Goal: Information Seeking & Learning: Learn about a topic

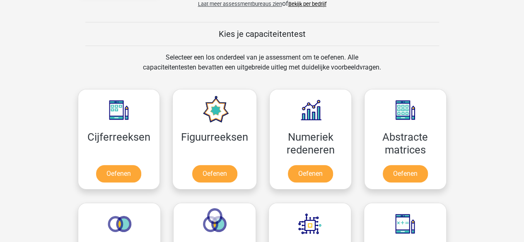
scroll to position [298, 0]
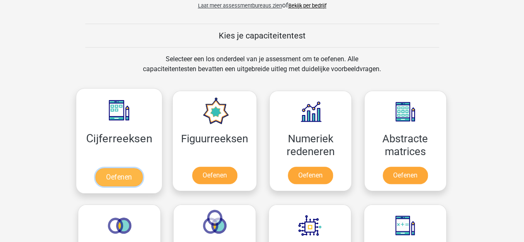
click at [123, 184] on link "Oefenen" at bounding box center [118, 177] width 47 height 18
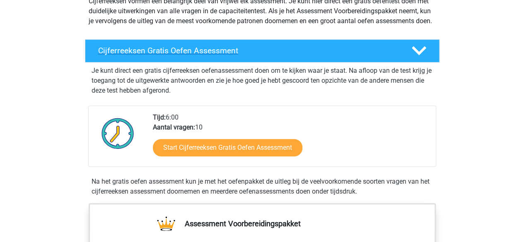
scroll to position [109, 0]
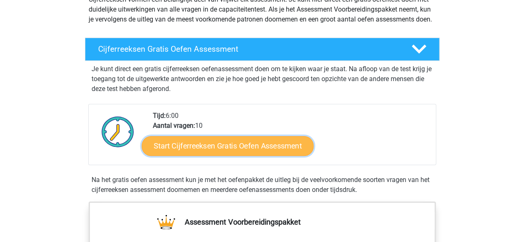
click at [173, 156] on link "Start Cijferreeksen Gratis Oefen Assessment" at bounding box center [228, 146] width 172 height 20
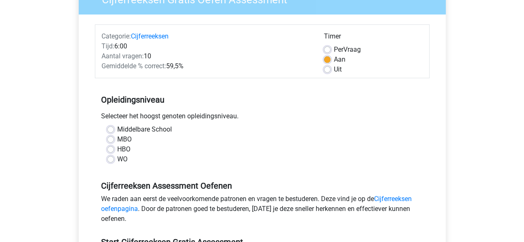
scroll to position [83, 0]
click at [115, 131] on div "Middelbare School" at bounding box center [262, 130] width 310 height 10
click at [117, 131] on label "Middelbare School" at bounding box center [144, 130] width 55 height 10
click at [111, 131] on input "Middelbare School" at bounding box center [110, 129] width 7 height 8
radio input "true"
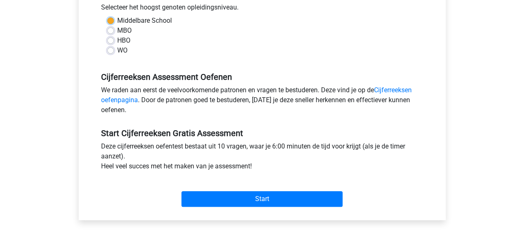
scroll to position [194, 0]
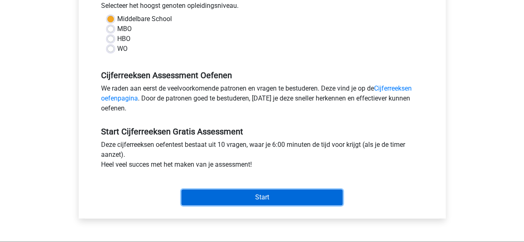
click at [200, 198] on input "Start" at bounding box center [261, 198] width 161 height 16
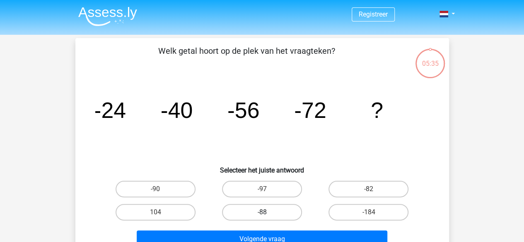
click at [255, 214] on label "-88" at bounding box center [262, 212] width 80 height 17
click at [262, 214] on input "-88" at bounding box center [264, 214] width 5 height 5
radio input "true"
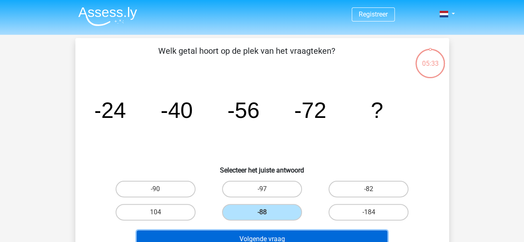
click at [252, 233] on button "Volgende vraag" at bounding box center [262, 239] width 251 height 17
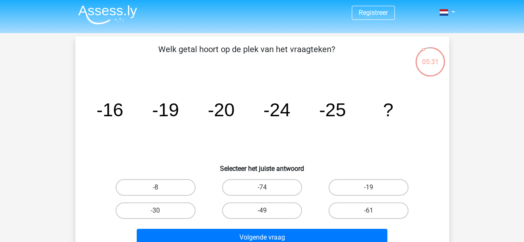
scroll to position [2, 0]
click at [176, 203] on label "-30" at bounding box center [156, 210] width 80 height 17
click at [161, 210] on input "-30" at bounding box center [157, 212] width 5 height 5
radio input "true"
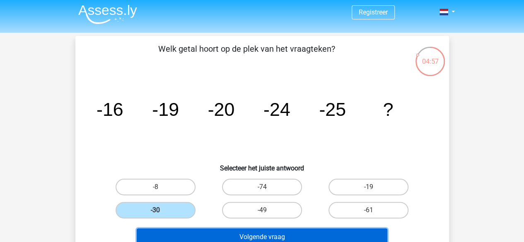
click at [182, 236] on button "Volgende vraag" at bounding box center [262, 237] width 251 height 17
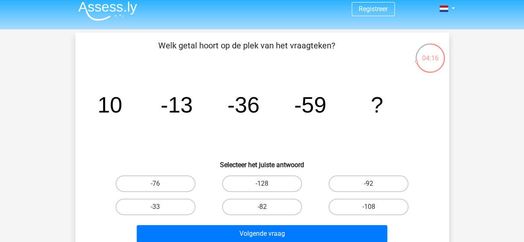
scroll to position [6, 0]
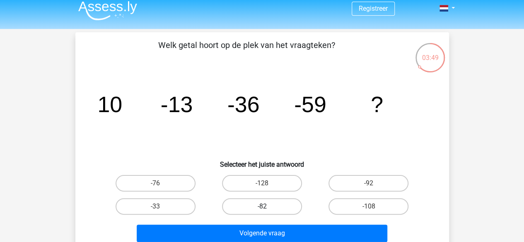
click at [277, 198] on label "-82" at bounding box center [262, 206] width 80 height 17
click at [267, 207] on input "-82" at bounding box center [264, 209] width 5 height 5
radio input "true"
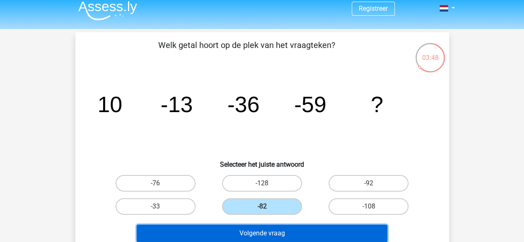
click at [281, 231] on button "Volgende vraag" at bounding box center [262, 233] width 251 height 17
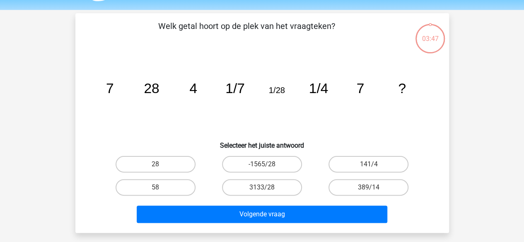
scroll to position [38, 0]
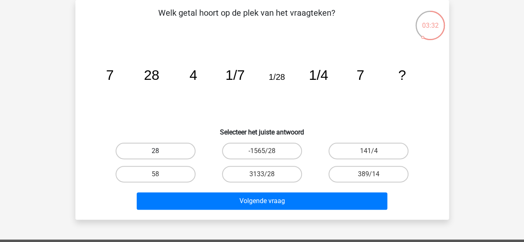
click at [152, 147] on label "28" at bounding box center [156, 151] width 80 height 17
click at [155, 151] on input "28" at bounding box center [157, 153] width 5 height 5
radio input "true"
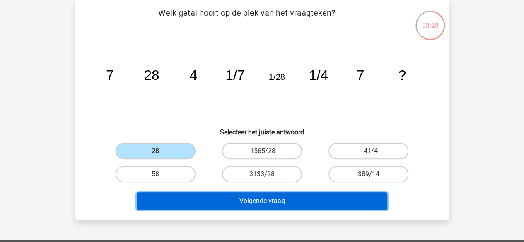
click at [191, 199] on button "Volgende vraag" at bounding box center [262, 201] width 251 height 17
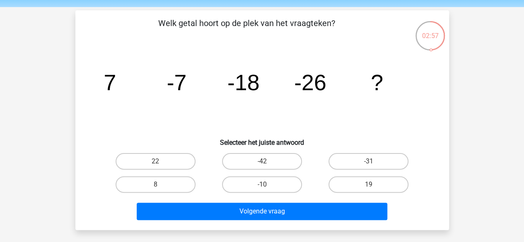
scroll to position [27, 0]
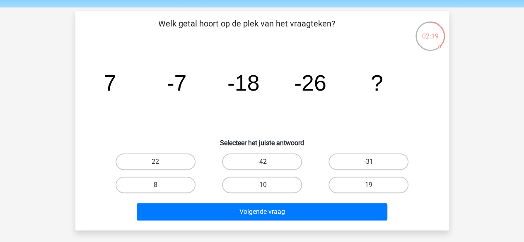
click at [270, 163] on label "-42" at bounding box center [262, 162] width 80 height 17
click at [267, 163] on input "-42" at bounding box center [264, 164] width 5 height 5
radio input "true"
click at [343, 163] on label "-31" at bounding box center [368, 162] width 80 height 17
click at [369, 163] on input "-31" at bounding box center [371, 164] width 5 height 5
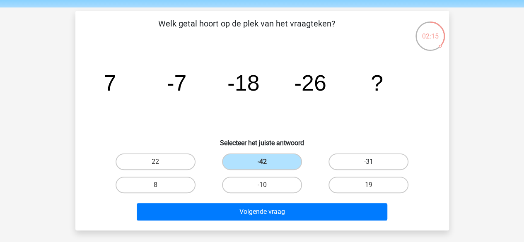
radio input "true"
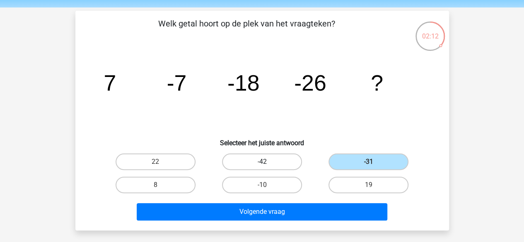
click at [294, 162] on label "-42" at bounding box center [262, 162] width 80 height 17
click at [267, 162] on input "-42" at bounding box center [264, 164] width 5 height 5
radio input "true"
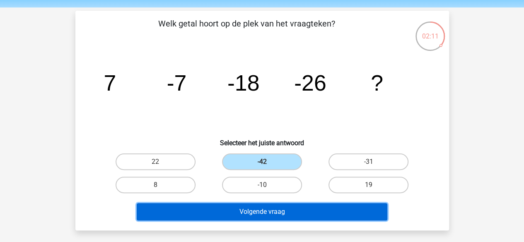
click at [277, 208] on button "Volgende vraag" at bounding box center [262, 211] width 251 height 17
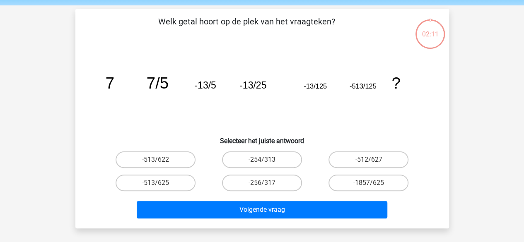
scroll to position [38, 0]
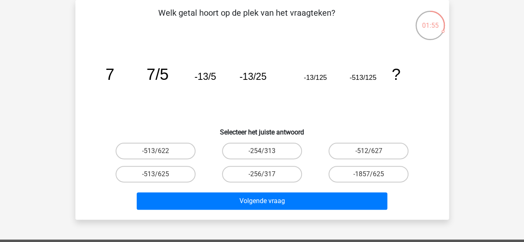
click at [114, 80] on tspan "-513/125" at bounding box center [109, 74] width 9 height 18
click at [369, 82] on icon "image/svg+xml 7 7/5 -13/5 -13/25 -13/125 -513/125 ?" at bounding box center [262, 80] width 334 height 84
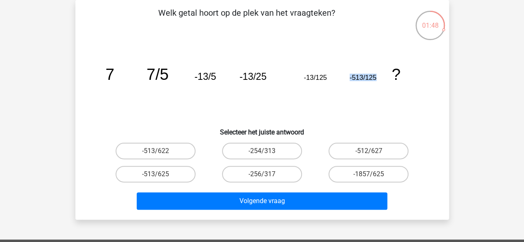
click at [369, 82] on icon "image/svg+xml 7 7/5 -13/5 -13/25 -13/125 -513/125 ?" at bounding box center [262, 80] width 334 height 84
click at [172, 169] on label "-513/625" at bounding box center [156, 174] width 80 height 17
click at [161, 174] on input "-513/625" at bounding box center [157, 176] width 5 height 5
radio input "true"
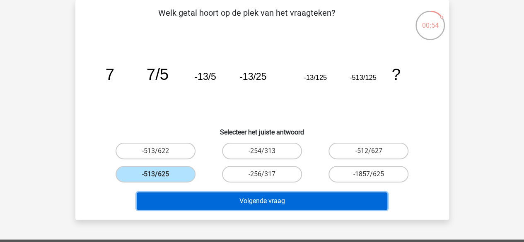
click at [189, 200] on button "Volgende vraag" at bounding box center [262, 201] width 251 height 17
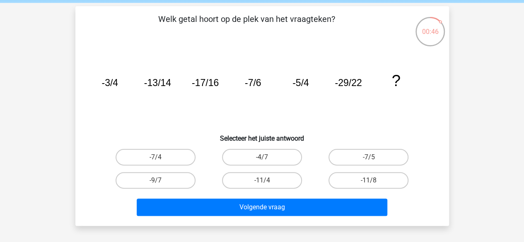
scroll to position [31, 0]
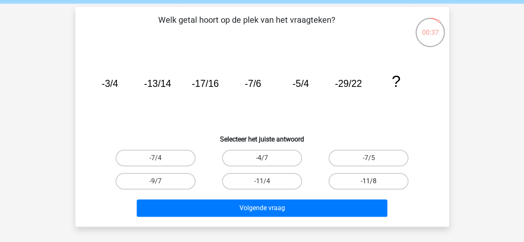
click at [337, 176] on label "-11/8" at bounding box center [368, 181] width 80 height 17
click at [369, 181] on input "-11/8" at bounding box center [371, 183] width 5 height 5
radio input "true"
click at [118, 85] on tspan "-5/4" at bounding box center [109, 83] width 17 height 11
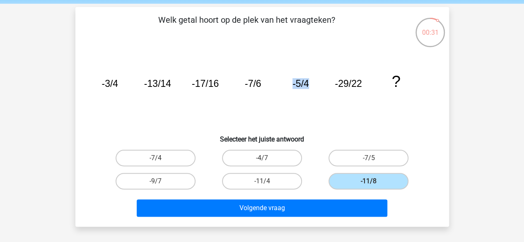
click at [118, 85] on tspan "-5/4" at bounding box center [109, 83] width 17 height 11
click at [167, 179] on label "-9/7" at bounding box center [156, 181] width 80 height 17
click at [161, 181] on input "-9/7" at bounding box center [157, 183] width 5 height 5
radio input "true"
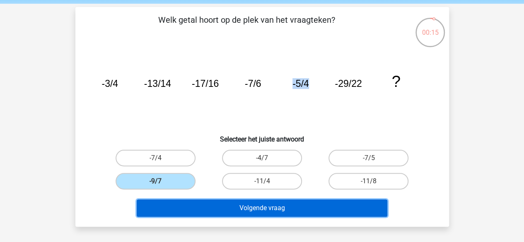
click at [258, 203] on button "Volgende vraag" at bounding box center [262, 208] width 251 height 17
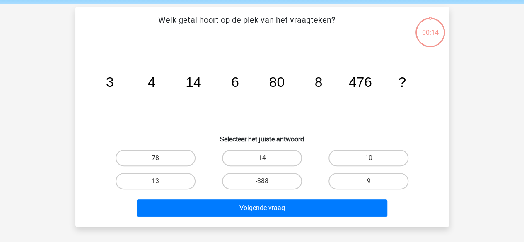
scroll to position [38, 0]
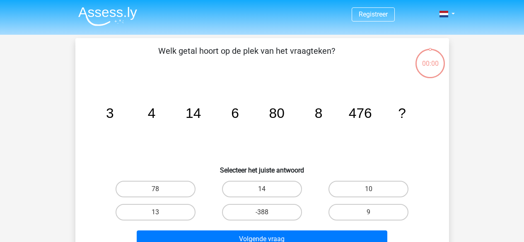
scroll to position [38, 0]
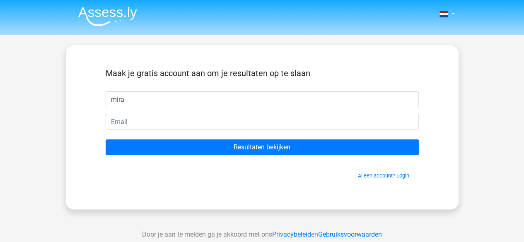
type input "mira"
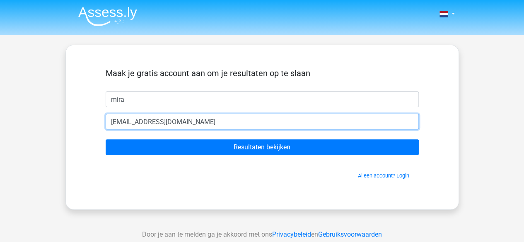
type input "[EMAIL_ADDRESS][DOMAIN_NAME]"
click at [106, 140] on input "Resultaten bekijken" at bounding box center [262, 148] width 313 height 16
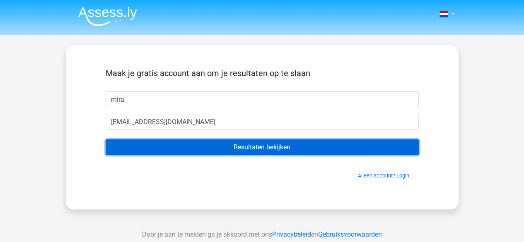
click at [235, 150] on input "Resultaten bekijken" at bounding box center [262, 148] width 313 height 16
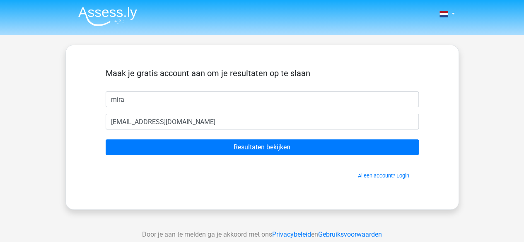
scroll to position [6, 0]
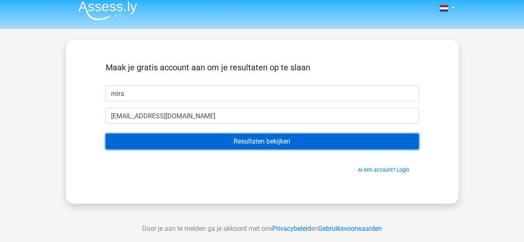
click at [222, 138] on input "Resultaten bekijken" at bounding box center [262, 142] width 313 height 16
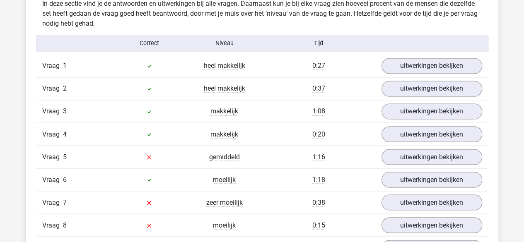
scroll to position [660, 0]
click at [420, 159] on div "Vraag 5 gemiddeld 1:16 uitwerkingen bekijken" at bounding box center [262, 156] width 452 height 23
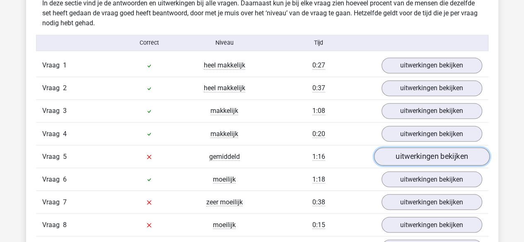
click at [420, 159] on link "uitwerkingen bekijken" at bounding box center [432, 157] width 116 height 18
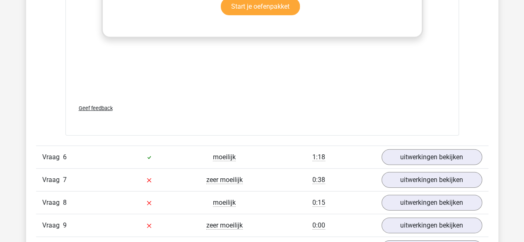
scroll to position [1241, 0]
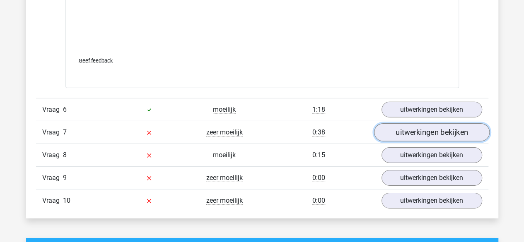
click at [392, 130] on link "uitwerkingen bekijken" at bounding box center [432, 132] width 116 height 18
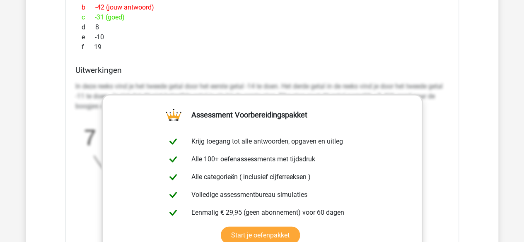
scroll to position [975, 0]
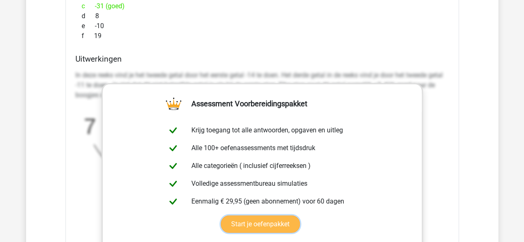
click at [250, 223] on link "Start je oefenpakket" at bounding box center [260, 224] width 79 height 17
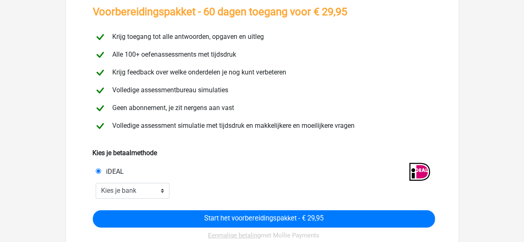
scroll to position [56, 0]
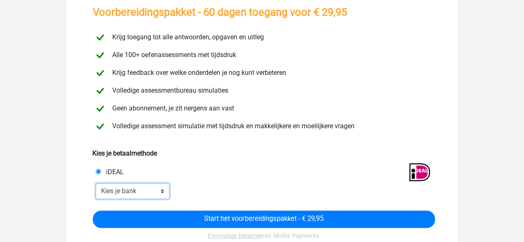
click at [156, 191] on select "Kies je bank ABN AMRO ING Rabobank ASN Bank bunq Knab N26 NN Regiobank Revolut …" at bounding box center [133, 191] width 74 height 16
select select "ideal_INGBNL2A"
click at [96, 183] on select "Kies je bank ABN AMRO ING Rabobank ASN Bank bunq Knab N26 NN Regiobank Revolut …" at bounding box center [133, 191] width 74 height 16
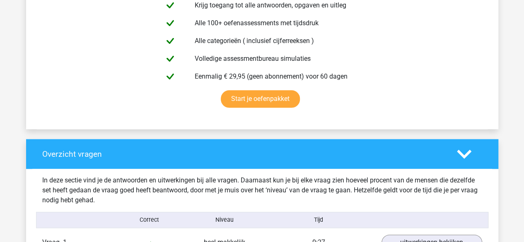
scroll to position [483, 0]
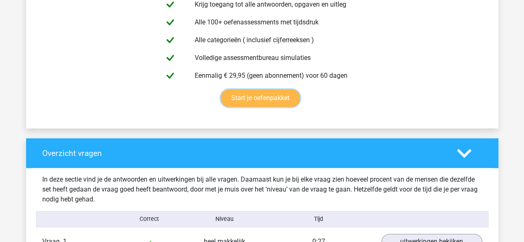
click at [256, 102] on link "Start je oefenpakket" at bounding box center [260, 97] width 79 height 17
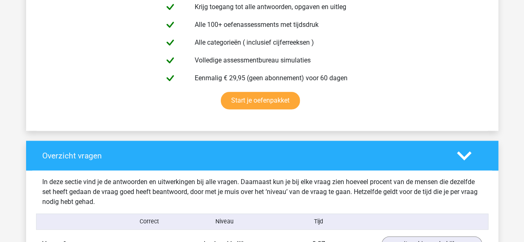
scroll to position [478, 0]
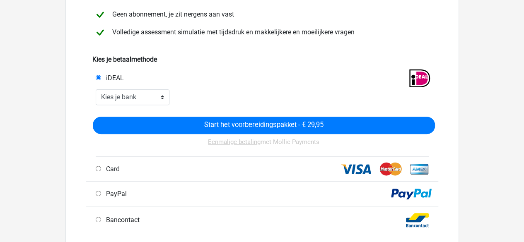
scroll to position [150, 0]
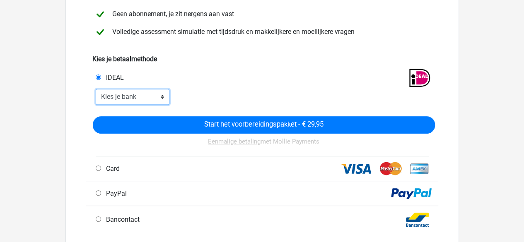
click at [149, 100] on select "Kies je bank ABN AMRO ING Rabobank ASN Bank bunq Knab N26 NN Regiobank Revolut …" at bounding box center [133, 97] width 74 height 16
select select "ideal_[SWIFT_CODE]"
click at [96, 89] on select "Kies je bank ABN AMRO ING Rabobank ASN Bank bunq Knab N26 NN Regiobank Revolut …" at bounding box center [133, 97] width 74 height 16
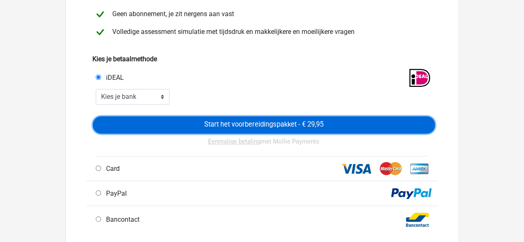
click at [156, 126] on input "Start het voorbereidingspakket - € 29,95" at bounding box center [264, 124] width 342 height 17
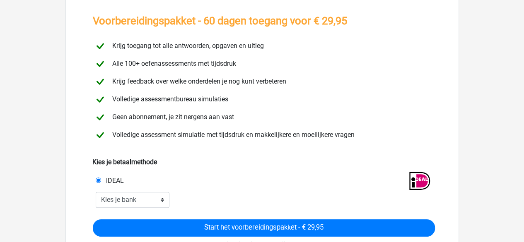
scroll to position [39, 0]
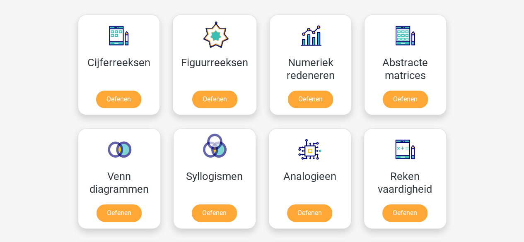
scroll to position [375, 0]
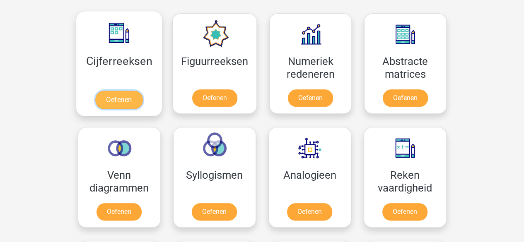
click at [113, 96] on link "Oefenen" at bounding box center [118, 100] width 47 height 18
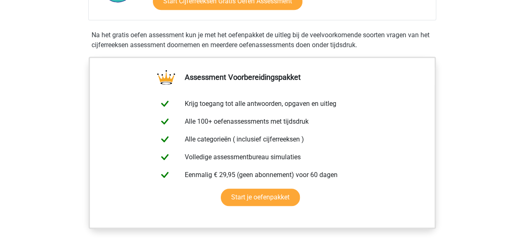
scroll to position [255, 0]
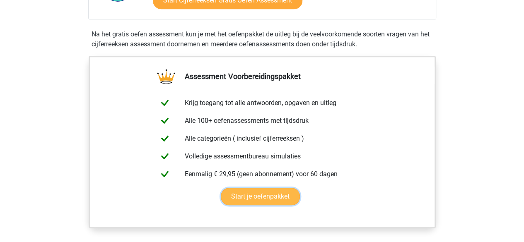
click at [249, 202] on link "Start je oefenpakket" at bounding box center [260, 196] width 79 height 17
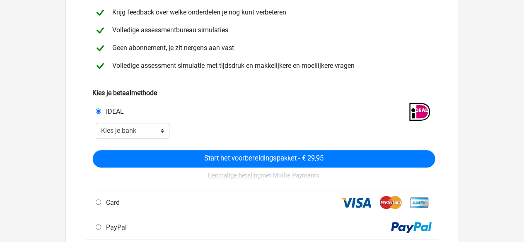
scroll to position [119, 0]
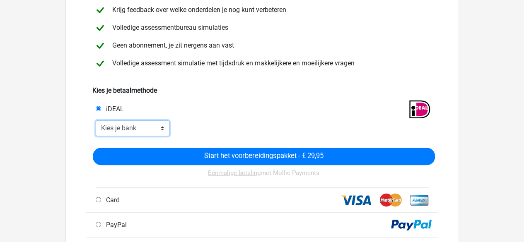
click at [151, 125] on select "Kies je bank ABN AMRO ING Rabobank ASN Bank bunq Knab N26 NN Regiobank Revolut …" at bounding box center [133, 129] width 74 height 16
select select "ideal_[SWIFT_CODE]"
click at [96, 121] on select "Kies je bank ABN AMRO ING Rabobank ASN Bank bunq Knab N26 NN Regiobank Revolut …" at bounding box center [133, 129] width 74 height 16
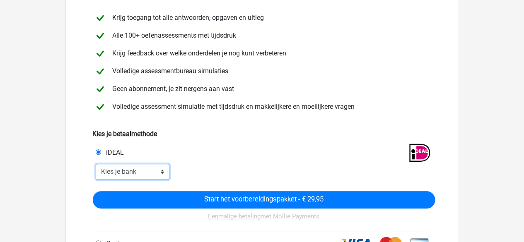
scroll to position [79, 0]
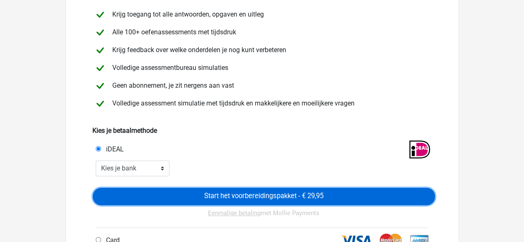
click at [158, 197] on input "Start het voorbereidingspakket - € 29,95" at bounding box center [264, 196] width 342 height 17
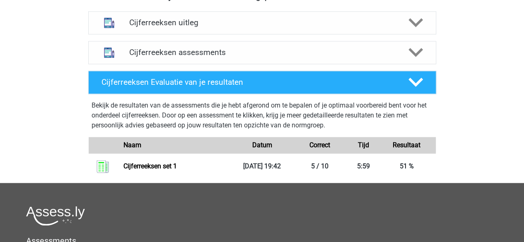
scroll to position [574, 0]
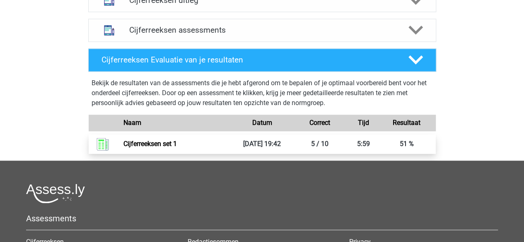
click at [168, 148] on link "Cijferreeksen set 1" at bounding box center [149, 144] width 53 height 8
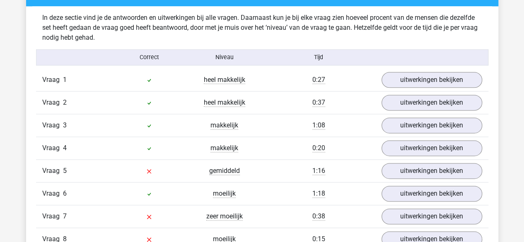
scroll to position [502, 0]
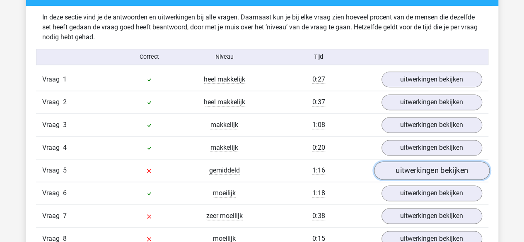
click at [412, 168] on link "uitwerkingen bekijken" at bounding box center [432, 171] width 116 height 18
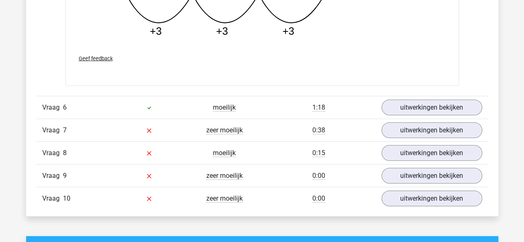
scroll to position [1011, 0]
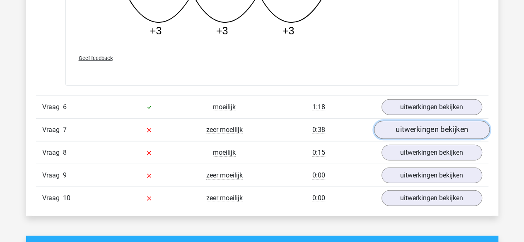
click at [406, 128] on link "uitwerkingen bekijken" at bounding box center [432, 130] width 116 height 18
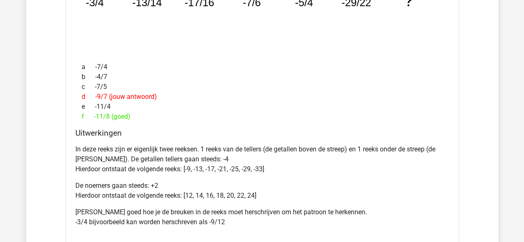
scroll to position [1219, 0]
click at [156, 147] on p "In deze reeks zijn er eigenlijk twee reeksen. 1 reeks van de tellers (de getall…" at bounding box center [262, 159] width 374 height 30
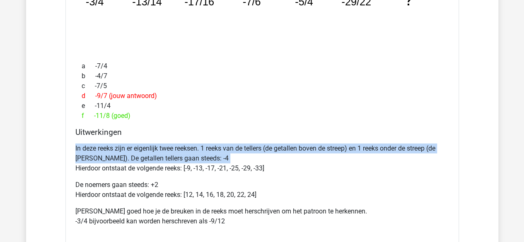
click at [156, 147] on p "In deze reeks zijn er eigenlijk twee reeksen. 1 reeks van de tellers (de getall…" at bounding box center [262, 159] width 374 height 30
click at [172, 144] on p "In deze reeks zijn er eigenlijk twee reeksen. 1 reeks van de tellers (de getall…" at bounding box center [262, 159] width 374 height 30
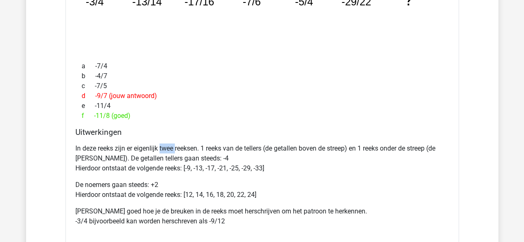
click at [172, 144] on p "In deze reeks zijn er eigenlijk twee reeksen. 1 reeks van de tellers (de getall…" at bounding box center [262, 159] width 374 height 30
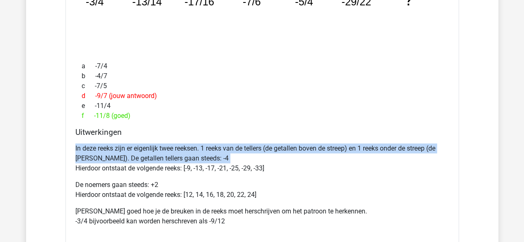
click at [172, 144] on p "In deze reeks zijn er eigenlijk twee reeksen. 1 reeks van de tellers (de getall…" at bounding box center [262, 159] width 374 height 30
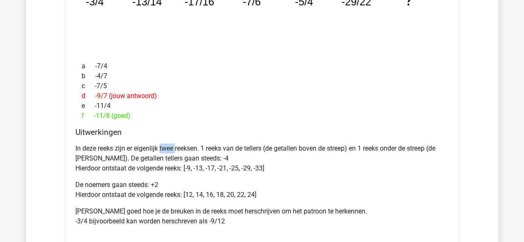
click at [172, 144] on p "In deze reeks zijn er eigenlijk twee reeksen. 1 reeks van de tellers (de getall…" at bounding box center [262, 159] width 374 height 30
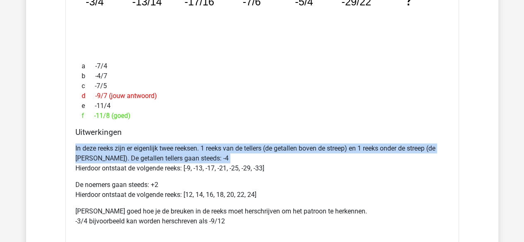
click at [172, 144] on p "In deze reeks zijn er eigenlijk twee reeksen. 1 reeks van de tellers (de getall…" at bounding box center [262, 159] width 374 height 30
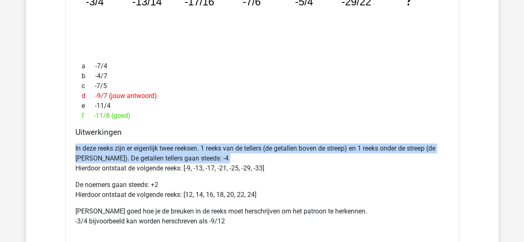
click at [172, 144] on p "In deze reeks zijn er eigenlijk twee reeksen. 1 reeks van de tellers (de getall…" at bounding box center [262, 159] width 374 height 30
click at [163, 159] on p "In deze reeks zijn er eigenlijk twee reeksen. 1 reeks van de tellers (de getall…" at bounding box center [262, 159] width 374 height 30
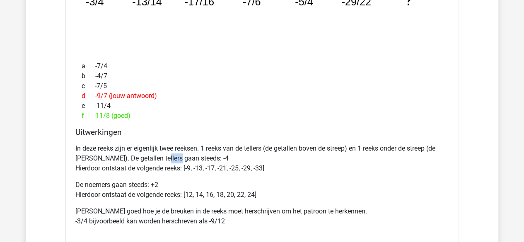
click at [163, 159] on p "In deze reeks zijn er eigenlijk twee reeksen. 1 reeks van de tellers (de getall…" at bounding box center [262, 159] width 374 height 30
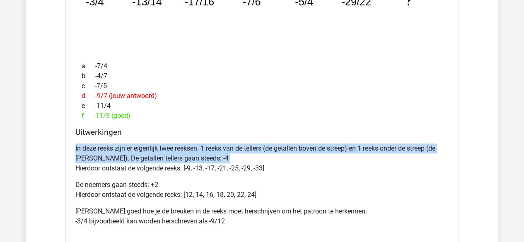
click at [163, 159] on p "In deze reeks zijn er eigenlijk twee reeksen. 1 reeks van de tellers (de getall…" at bounding box center [262, 159] width 374 height 30
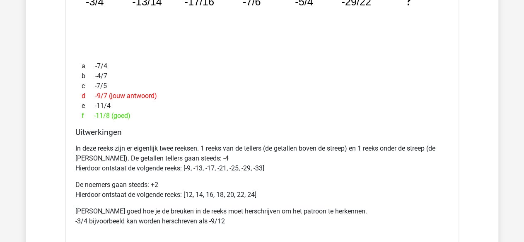
click at [164, 167] on p "In deze reeks zijn er eigenlijk twee reeksen. 1 reeks van de tellers (de getall…" at bounding box center [262, 159] width 374 height 30
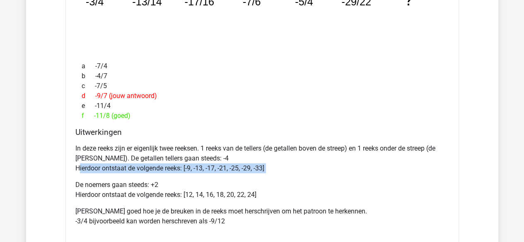
click at [164, 167] on p "In deze reeks zijn er eigenlijk twee reeksen. 1 reeks van de tellers (de getall…" at bounding box center [262, 159] width 374 height 30
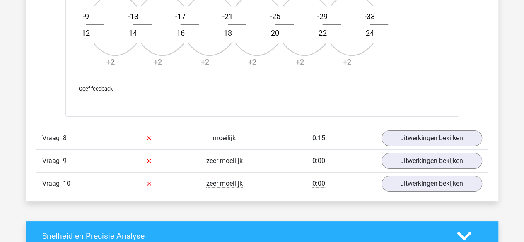
scroll to position [1528, 0]
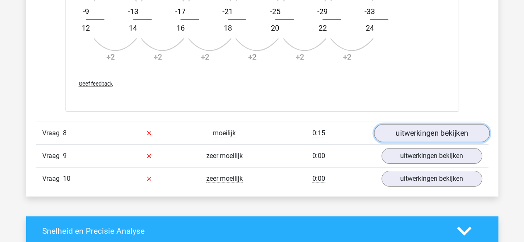
click at [426, 130] on link "uitwerkingen bekijken" at bounding box center [432, 133] width 116 height 18
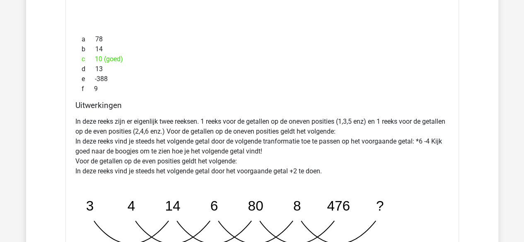
scroll to position [1821, 0]
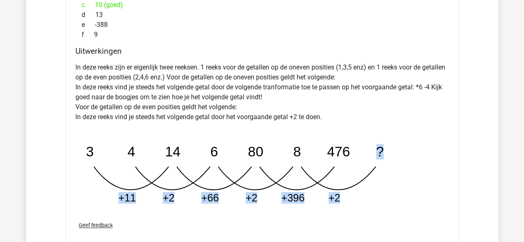
drag, startPoint x: 354, startPoint y: 180, endPoint x: 365, endPoint y: 159, distance: 23.3
click at [365, 159] on icon "image/svg+xml 3 4 14 6 80 8 476 ? +11 +2 +66 +2 +396 +2" at bounding box center [240, 170] width 331 height 83
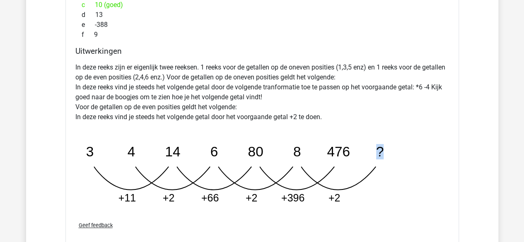
click at [365, 159] on icon "image/svg+xml 3 4 14 6 80 8 476 ? +11 +2 +66 +2 +396 +2" at bounding box center [240, 170] width 331 height 83
click at [308, 116] on p "In deze reeks zijn er eigenlijk twee reeksen. 1 reeks voor de getallen op de on…" at bounding box center [262, 93] width 374 height 60
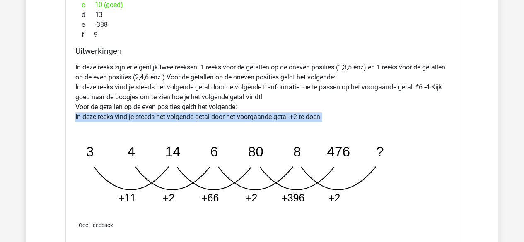
click at [308, 116] on p "In deze reeks zijn er eigenlijk twee reeksen. 1 reeks voor de getallen op de on…" at bounding box center [262, 93] width 374 height 60
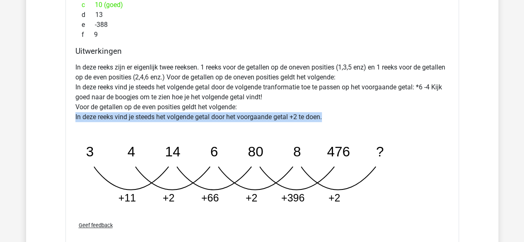
click at [308, 116] on p "In deze reeks zijn er eigenlijk twee reeksen. 1 reeks voor de getallen op de on…" at bounding box center [262, 93] width 374 height 60
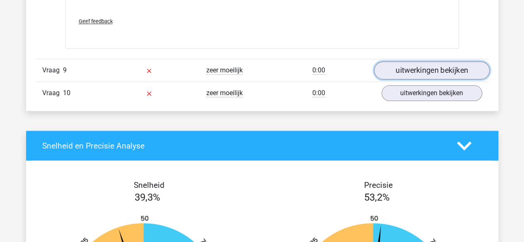
click at [408, 71] on link "uitwerkingen bekijken" at bounding box center [432, 70] width 116 height 18
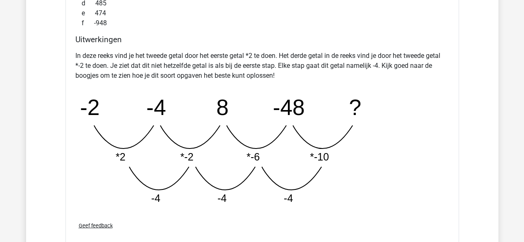
scroll to position [2419, 0]
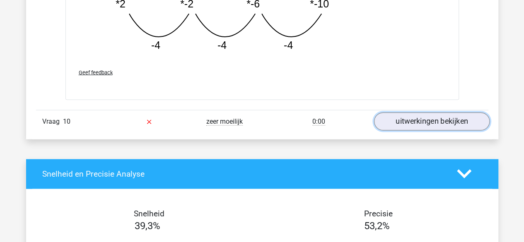
click at [425, 120] on link "uitwerkingen bekijken" at bounding box center [432, 122] width 116 height 18
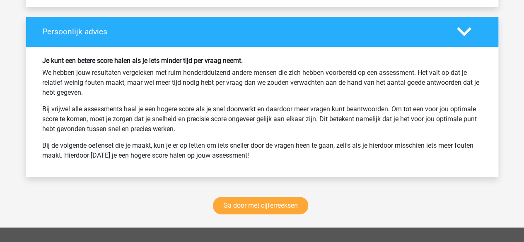
scroll to position [3254, 0]
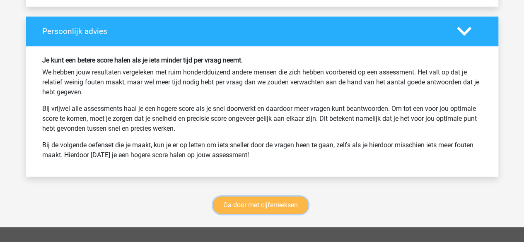
click at [274, 197] on link "Ga door met cijferreeksen" at bounding box center [260, 205] width 95 height 17
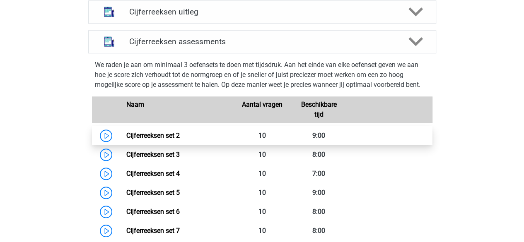
scroll to position [328, 0]
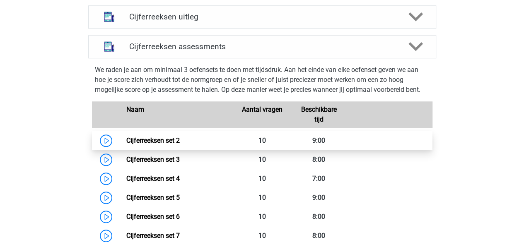
click at [166, 145] on link "Cijferreeksen set 2" at bounding box center [152, 141] width 53 height 8
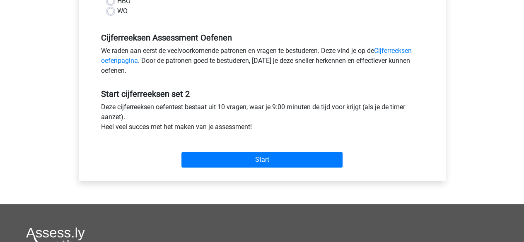
scroll to position [232, 0]
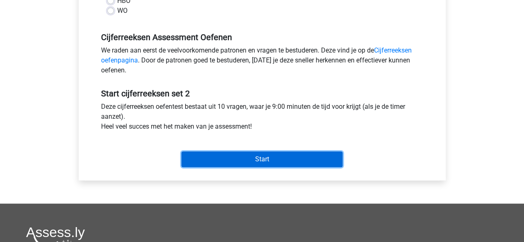
click at [282, 157] on input "Start" at bounding box center [261, 160] width 161 height 16
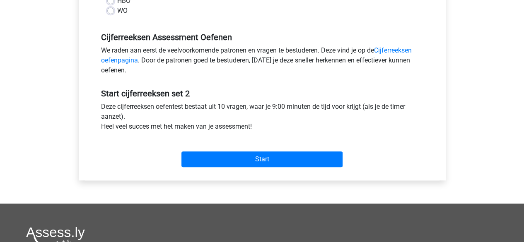
scroll to position [228, 0]
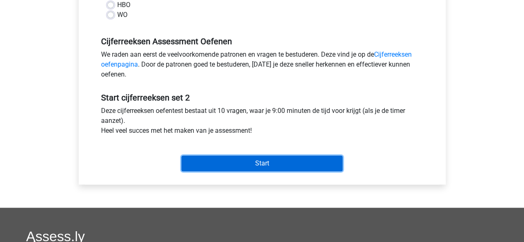
click at [215, 167] on input "Start" at bounding box center [261, 164] width 161 height 16
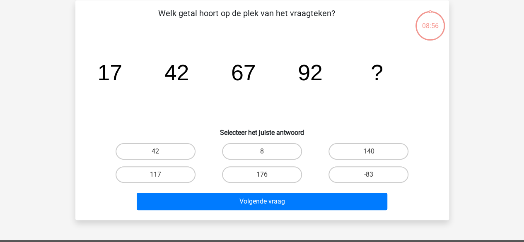
scroll to position [37, 0]
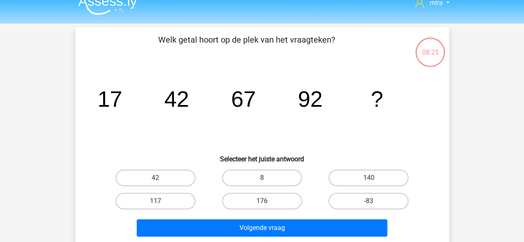
scroll to position [12, 0]
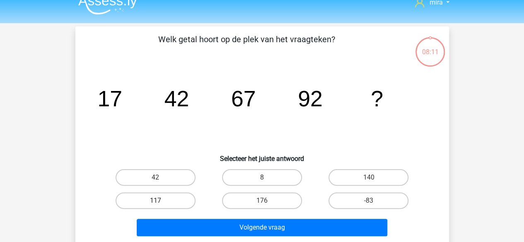
click at [181, 198] on label "117" at bounding box center [156, 201] width 80 height 17
click at [161, 201] on input "117" at bounding box center [157, 203] width 5 height 5
radio input "true"
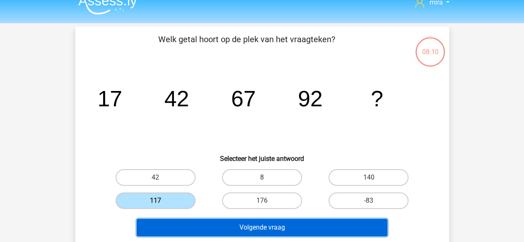
click at [218, 221] on button "Volgende vraag" at bounding box center [262, 227] width 251 height 17
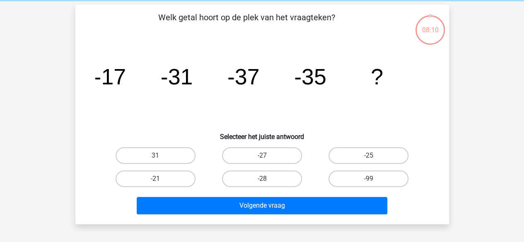
scroll to position [38, 0]
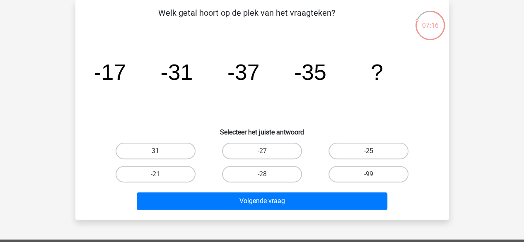
click at [187, 146] on label "31" at bounding box center [156, 151] width 80 height 17
click at [161, 151] on input "31" at bounding box center [157, 153] width 5 height 5
radio input "true"
click at [187, 177] on label "-21" at bounding box center [156, 174] width 80 height 17
click at [161, 177] on input "-21" at bounding box center [157, 176] width 5 height 5
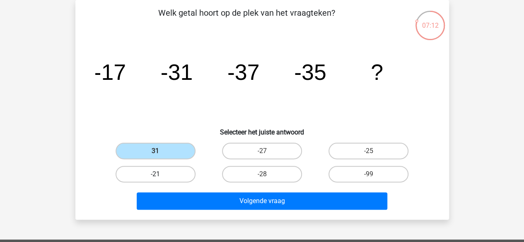
radio input "true"
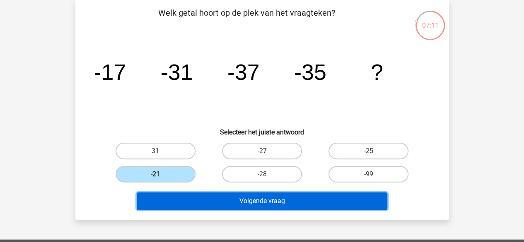
click at [209, 209] on button "Volgende vraag" at bounding box center [262, 201] width 251 height 17
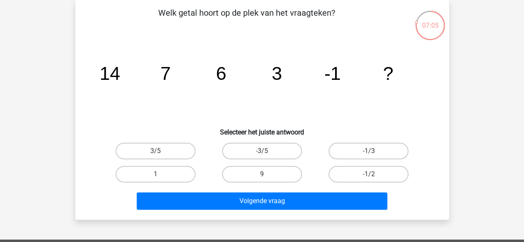
click at [120, 80] on tspan "7" at bounding box center [109, 73] width 21 height 21
click at [343, 172] on label "-1/2" at bounding box center [368, 174] width 80 height 17
click at [369, 174] on input "-1/2" at bounding box center [371, 176] width 5 height 5
radio input "true"
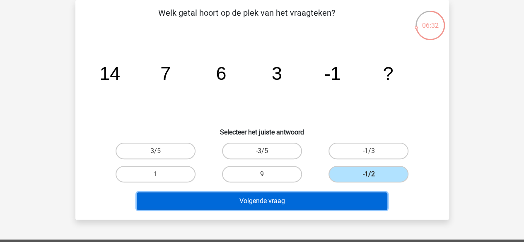
click at [319, 195] on button "Volgende vraag" at bounding box center [262, 201] width 251 height 17
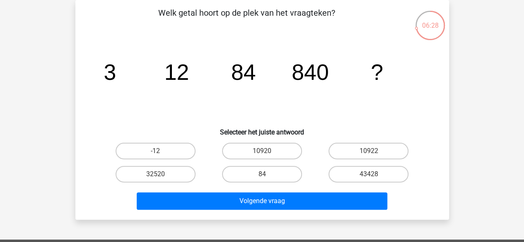
click at [137, 70] on icon "image/svg+xml 3 12 84 840 ?" at bounding box center [262, 80] width 334 height 84
click at [162, 72] on icon "image/svg+xml 3 12 84 840 ?" at bounding box center [262, 80] width 334 height 84
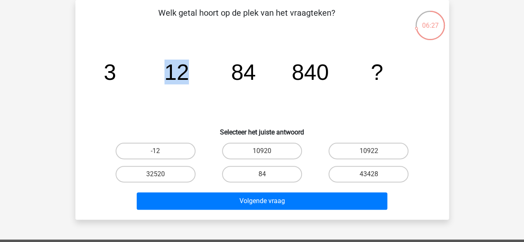
click at [162, 72] on icon "image/svg+xml 3 12 84 840 ?" at bounding box center [262, 80] width 334 height 84
click at [116, 78] on tspan "84" at bounding box center [110, 72] width 12 height 25
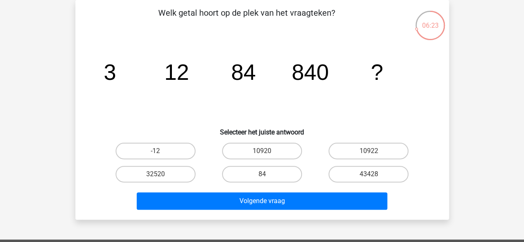
click at [116, 75] on tspan "840" at bounding box center [110, 72] width 12 height 25
click at [175, 176] on label "32520" at bounding box center [156, 174] width 80 height 17
click at [161, 176] on input "32520" at bounding box center [157, 176] width 5 height 5
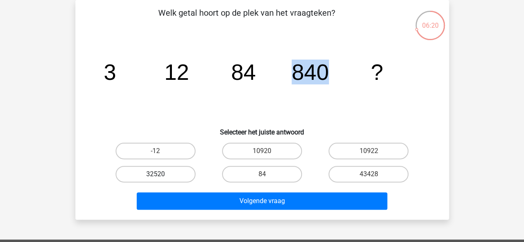
radio input "true"
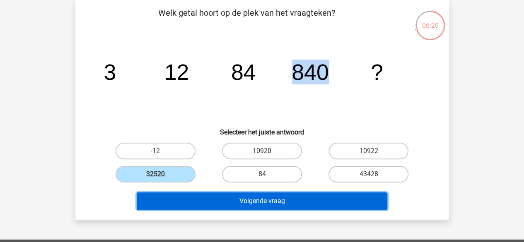
click at [210, 209] on button "Volgende vraag" at bounding box center [262, 201] width 251 height 17
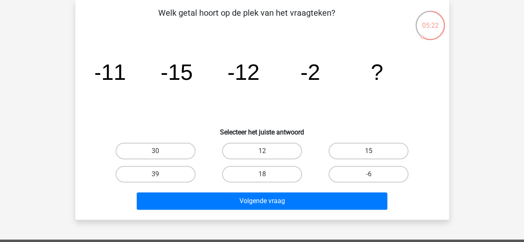
click at [205, 159] on div "-6" at bounding box center [156, 151] width 100 height 17
click at [340, 176] on label "-6" at bounding box center [368, 174] width 80 height 17
click at [369, 176] on input "-6" at bounding box center [371, 176] width 5 height 5
radio input "true"
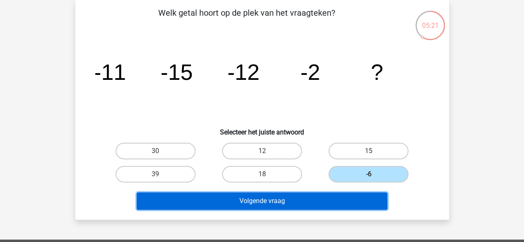
click at [327, 200] on button "Volgende vraag" at bounding box center [262, 201] width 251 height 17
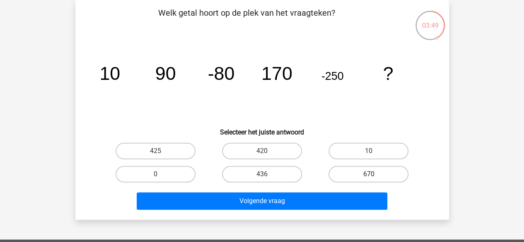
click at [348, 176] on label "670" at bounding box center [368, 174] width 80 height 17
click at [369, 176] on input "670" at bounding box center [371, 176] width 5 height 5
radio input "true"
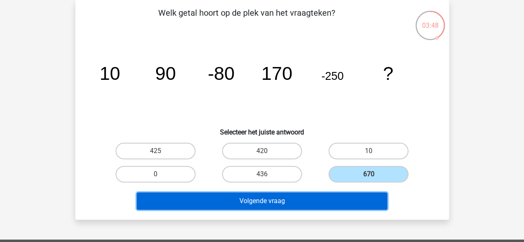
click at [340, 203] on button "Volgende vraag" at bounding box center [262, 201] width 251 height 17
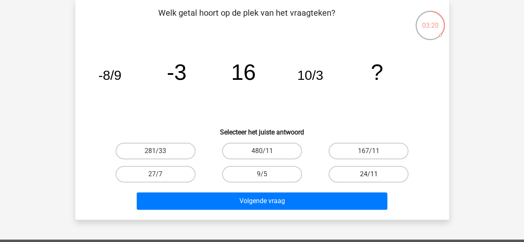
click at [346, 178] on label "24/11" at bounding box center [368, 174] width 80 height 17
click at [369, 178] on input "24/11" at bounding box center [371, 176] width 5 height 5
radio input "true"
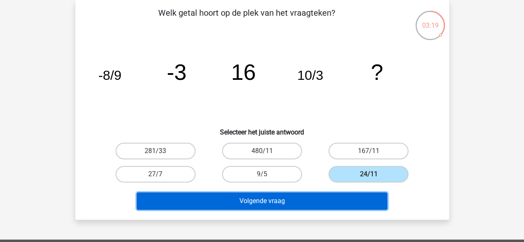
click at [328, 201] on button "Volgende vraag" at bounding box center [262, 201] width 251 height 17
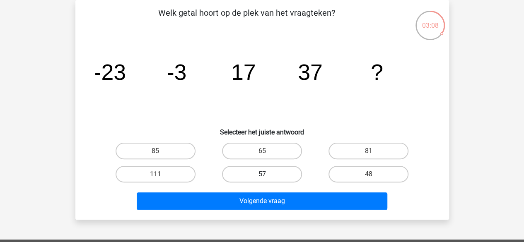
click at [258, 169] on label "57" at bounding box center [262, 174] width 80 height 17
click at [262, 174] on input "57" at bounding box center [264, 176] width 5 height 5
radio input "true"
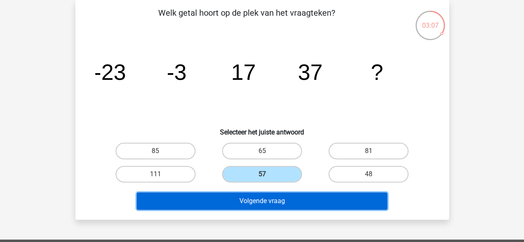
click at [257, 202] on button "Volgende vraag" at bounding box center [262, 201] width 251 height 17
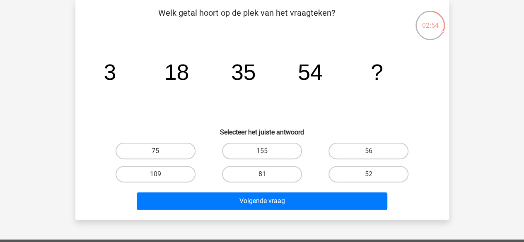
click at [185, 150] on label "75" at bounding box center [156, 151] width 80 height 17
click at [161, 151] on input "75" at bounding box center [157, 153] width 5 height 5
radio input "true"
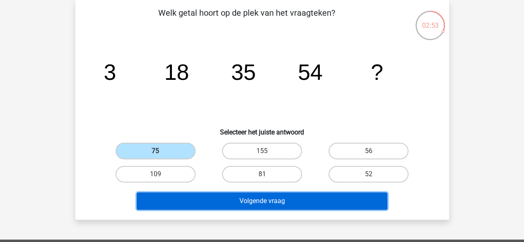
click at [219, 202] on button "Volgende vraag" at bounding box center [262, 201] width 251 height 17
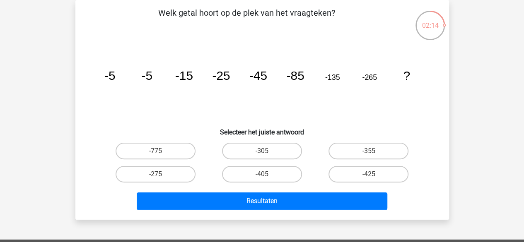
click at [115, 75] on tspan "-45" at bounding box center [109, 76] width 11 height 14
click at [179, 175] on label "-275" at bounding box center [156, 174] width 80 height 17
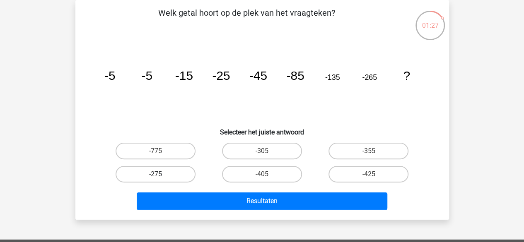
click at [161, 175] on input "-275" at bounding box center [157, 176] width 5 height 5
radio input "true"
click at [333, 174] on label "-425" at bounding box center [368, 174] width 80 height 17
click at [369, 174] on input "-425" at bounding box center [371, 176] width 5 height 5
radio input "true"
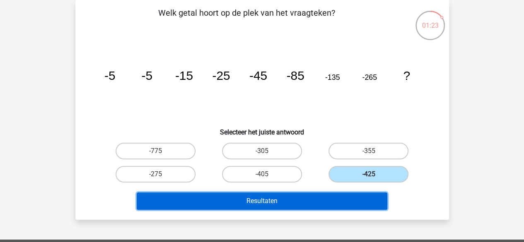
click at [324, 199] on button "Resultaten" at bounding box center [262, 201] width 251 height 17
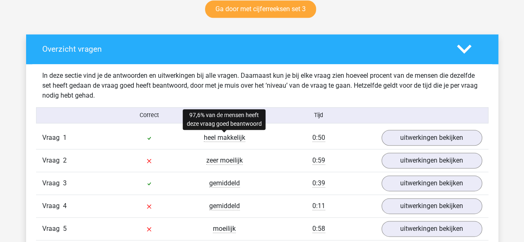
scroll to position [442, 0]
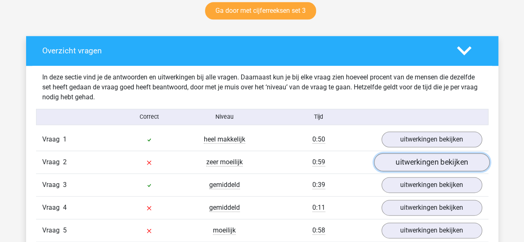
click at [393, 164] on link "uitwerkingen bekijken" at bounding box center [432, 162] width 116 height 18
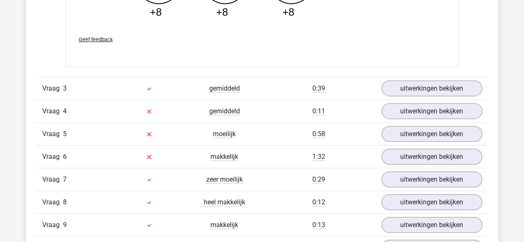
scroll to position [962, 0]
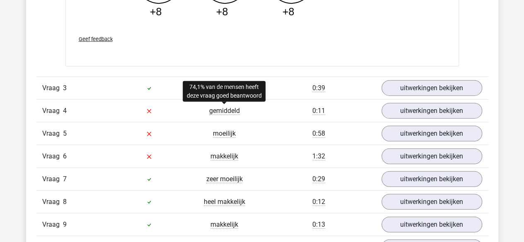
click at [229, 111] on span "gemiddeld" at bounding box center [224, 111] width 31 height 8
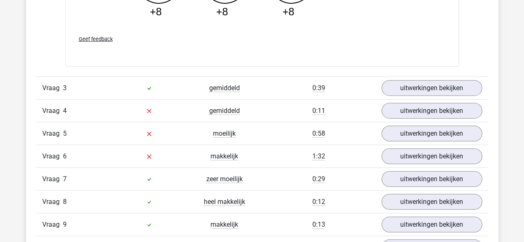
click at [380, 111] on div "uitwerkingen bekijken" at bounding box center [431, 111] width 113 height 16
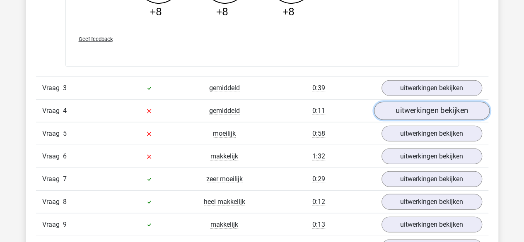
click at [389, 111] on link "uitwerkingen bekijken" at bounding box center [432, 111] width 116 height 18
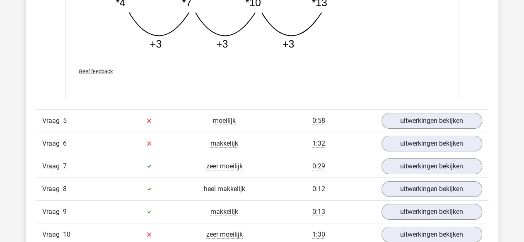
scroll to position [1398, 0]
drag, startPoint x: 363, startPoint y: 116, endPoint x: 401, endPoint y: 121, distance: 38.8
click at [401, 121] on div "Vraag 5 moeilijk 0:58 uitwerkingen bekijken" at bounding box center [262, 120] width 452 height 23
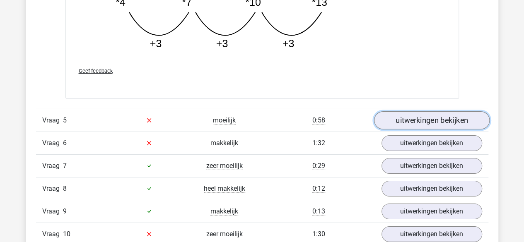
click at [401, 121] on link "uitwerkingen bekijken" at bounding box center [432, 120] width 116 height 18
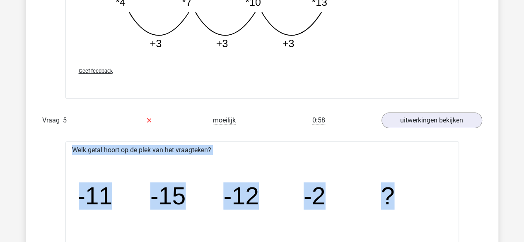
click at [332, 159] on icon "image/svg+xml -11 -15 -12 -2 ?" at bounding box center [262, 205] width 367 height 92
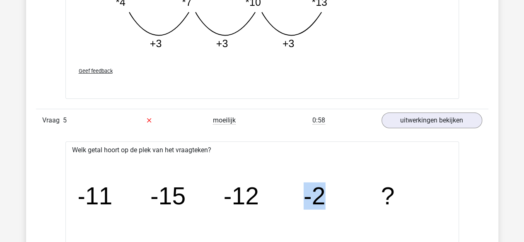
click at [332, 159] on icon "image/svg+xml -11 -15 -12 -2 ?" at bounding box center [262, 205] width 367 height 92
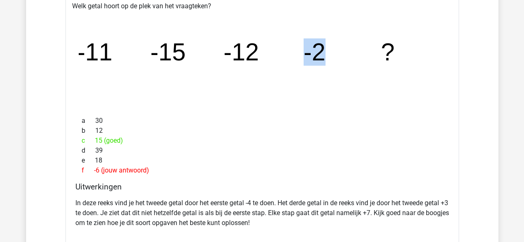
scroll to position [1542, 0]
click at [269, 214] on p "In deze reeks vind je het tweede getal door het eerste getal -4 te doen. Het de…" at bounding box center [262, 214] width 374 height 30
click at [257, 203] on p "In deze reeks vind je het tweede getal door het eerste getal -4 te doen. Het de…" at bounding box center [262, 214] width 374 height 30
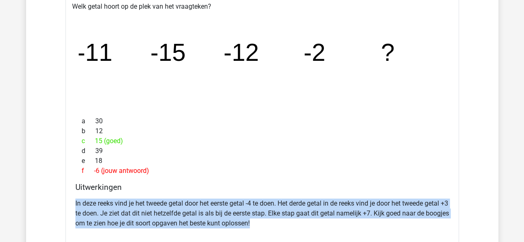
click at [257, 203] on p "In deze reeks vind je het tweede getal door het eerste getal -4 te doen. Het de…" at bounding box center [262, 214] width 374 height 30
click at [244, 201] on p "In deze reeks vind je het tweede getal door het eerste getal -4 te doen. Het de…" at bounding box center [262, 214] width 374 height 30
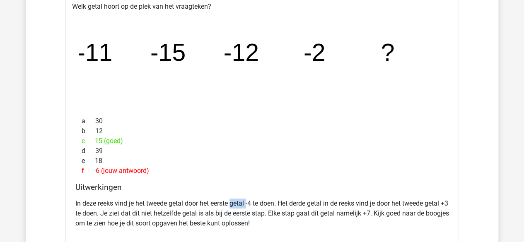
click at [244, 201] on p "In deze reeks vind je het tweede getal door het eerste getal -4 te doen. Het de…" at bounding box center [262, 214] width 374 height 30
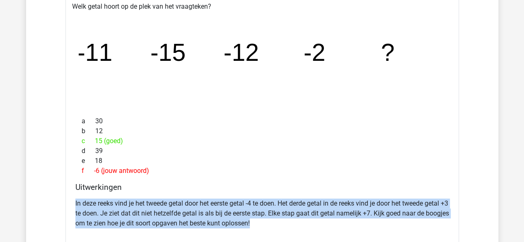
click at [244, 201] on p "In deze reeks vind je het tweede getal door het eerste getal -4 te doen. Het de…" at bounding box center [262, 214] width 374 height 30
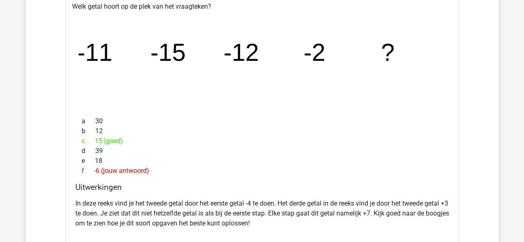
click at [191, 49] on icon "image/svg+xml -11 -15 -12 -2 ?" at bounding box center [262, 61] width 367 height 92
click at [309, 204] on p "In deze reeks vind je het tweede getal door het eerste getal -4 te doen. Het de…" at bounding box center [262, 214] width 374 height 30
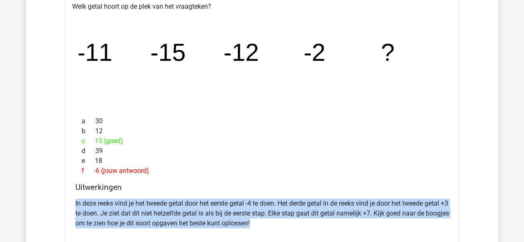
click at [309, 204] on p "In deze reeks vind je het tweede getal door het eerste getal -4 te doen. Het de…" at bounding box center [262, 214] width 374 height 30
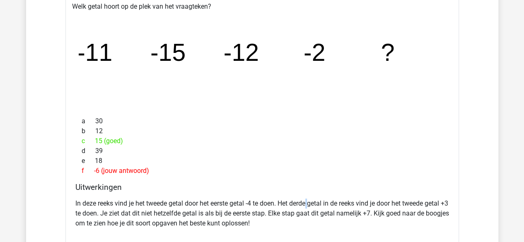
click at [309, 204] on p "In deze reeks vind je het tweede getal door het eerste getal -4 te doen. Het de…" at bounding box center [262, 214] width 374 height 30
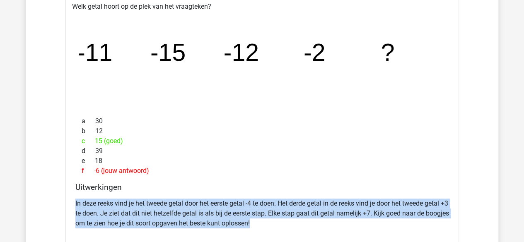
click at [309, 204] on p "In deze reeks vind je het tweede getal door het eerste getal -4 te doen. Het de…" at bounding box center [262, 214] width 374 height 30
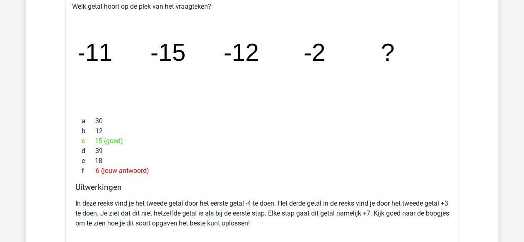
click at [138, 57] on icon "image/svg+xml -11 -15 -12 -2 ?" at bounding box center [262, 61] width 367 height 92
click at [112, 59] on tspan "-15" at bounding box center [94, 52] width 35 height 27
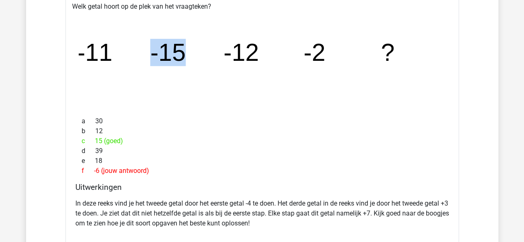
click at [112, 59] on tspan "-15" at bounding box center [94, 52] width 35 height 27
click at [196, 59] on icon "image/svg+xml -11 -15 -12 -2 ?" at bounding box center [262, 61] width 367 height 92
click at [112, 59] on tspan "-12" at bounding box center [94, 52] width 35 height 27
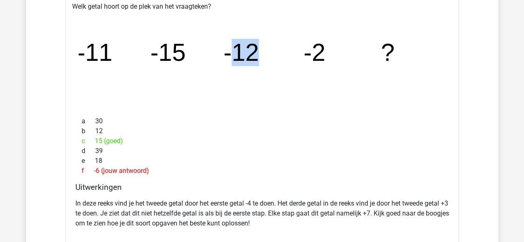
click at [112, 59] on tspan "-12" at bounding box center [94, 52] width 35 height 27
click at [305, 64] on icon "image/svg+xml -11 -15 -12 -2 ?" at bounding box center [262, 61] width 367 height 92
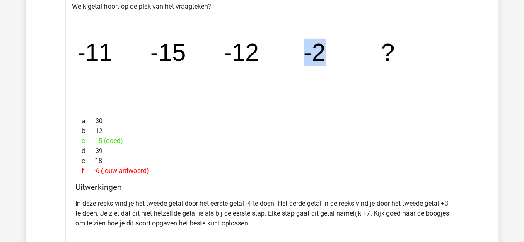
click at [302, 74] on icon "image/svg+xml -11 -15 -12 -2 ?" at bounding box center [262, 61] width 367 height 92
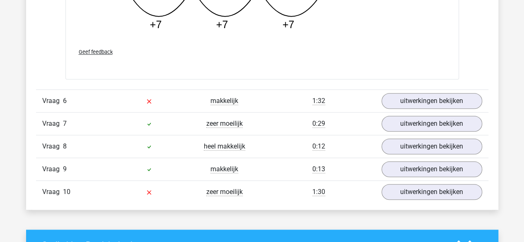
scroll to position [1867, 0]
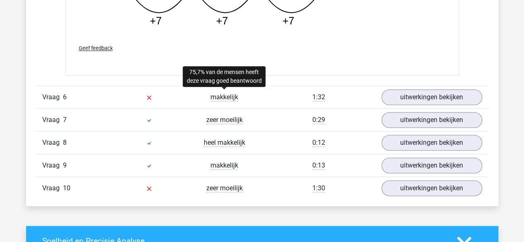
click at [221, 93] on span "makkelijk" at bounding box center [224, 97] width 28 height 8
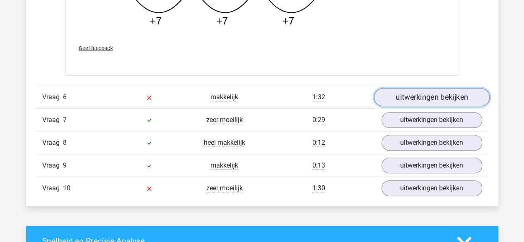
click at [381, 94] on link "uitwerkingen bekijken" at bounding box center [432, 97] width 116 height 18
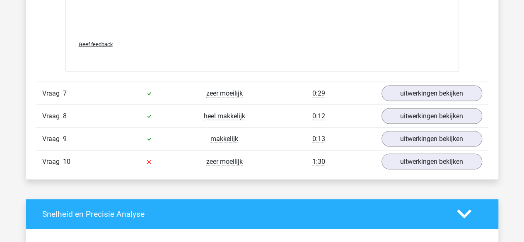
scroll to position [2323, 0]
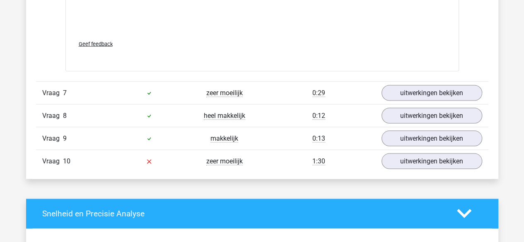
click at [222, 161] on div "zeer moeilijk" at bounding box center [224, 161] width 75 height 10
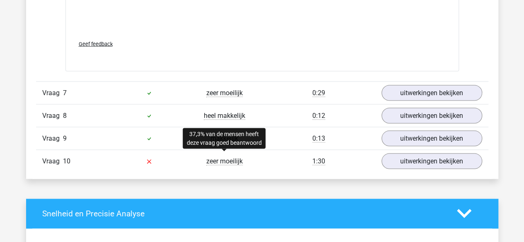
click at [222, 157] on span "zeer moeilijk" at bounding box center [224, 161] width 36 height 8
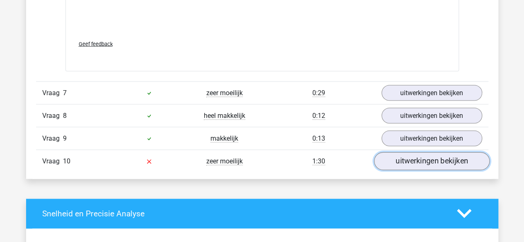
click at [411, 155] on link "uitwerkingen bekijken" at bounding box center [432, 161] width 116 height 18
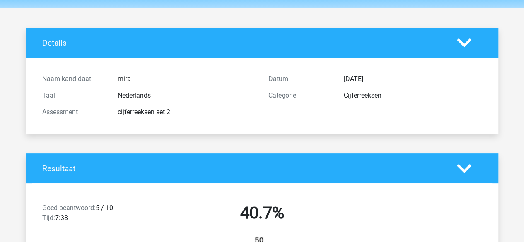
scroll to position [0, 0]
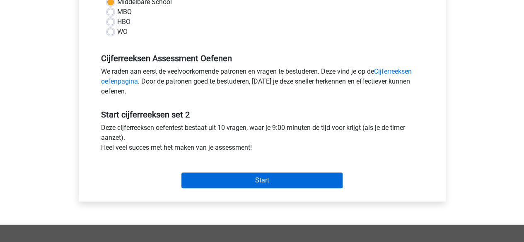
scroll to position [210, 0]
click at [274, 179] on input "Start" at bounding box center [261, 181] width 161 height 16
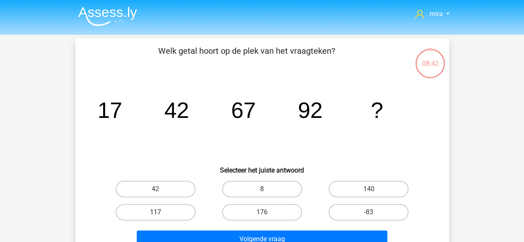
click at [179, 212] on label "117" at bounding box center [156, 212] width 80 height 17
click at [161, 212] on input "117" at bounding box center [157, 214] width 5 height 5
radio input "true"
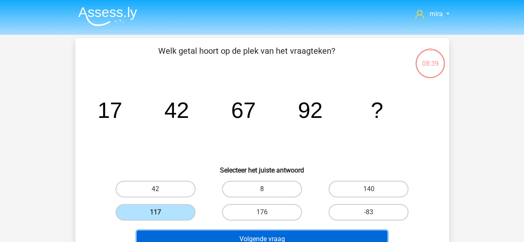
click at [214, 236] on button "Volgende vraag" at bounding box center [262, 239] width 251 height 17
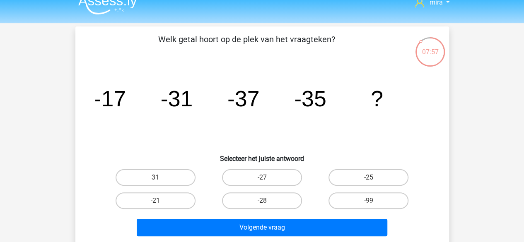
scroll to position [11, 0]
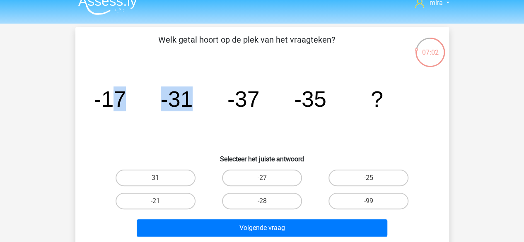
drag, startPoint x: 111, startPoint y: 98, endPoint x: 201, endPoint y: 100, distance: 89.9
click at [201, 100] on icon "image/svg+xml -17 -31 -37 -35 ?" at bounding box center [262, 107] width 334 height 84
click at [126, 101] on tspan "-37" at bounding box center [110, 99] width 32 height 25
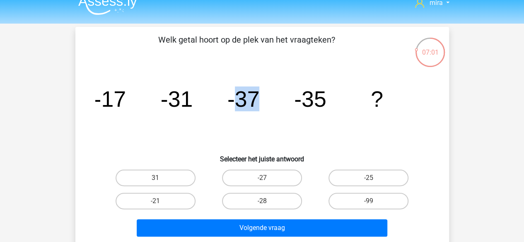
drag, startPoint x: 240, startPoint y: 102, endPoint x: 267, endPoint y: 104, distance: 27.4
click at [267, 104] on icon "image/svg+xml -17 -31 -37 -35 ?" at bounding box center [262, 107] width 334 height 84
click at [126, 92] on tspan "-35" at bounding box center [110, 99] width 32 height 25
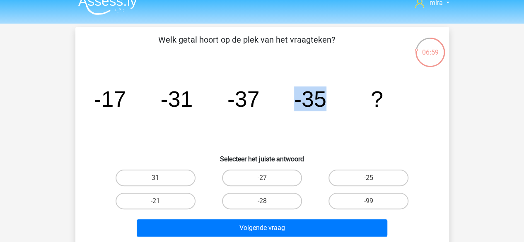
click at [126, 92] on tspan "-35" at bounding box center [110, 99] width 32 height 25
click at [244, 179] on label "-27" at bounding box center [262, 178] width 80 height 17
click at [262, 179] on input "-27" at bounding box center [264, 180] width 5 height 5
radio input "true"
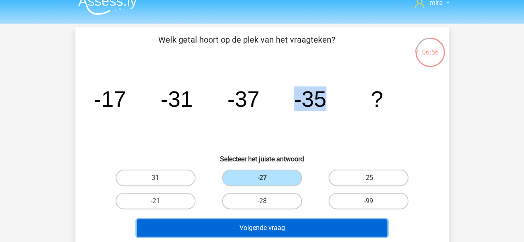
click at [267, 231] on button "Volgende vraag" at bounding box center [262, 228] width 251 height 17
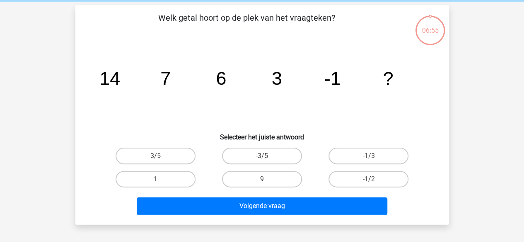
scroll to position [38, 0]
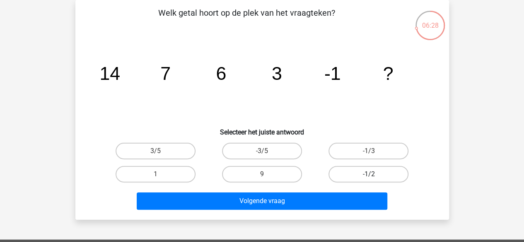
click at [360, 169] on label "-1/2" at bounding box center [368, 174] width 80 height 17
click at [369, 174] on input "-1/2" at bounding box center [371, 176] width 5 height 5
radio input "true"
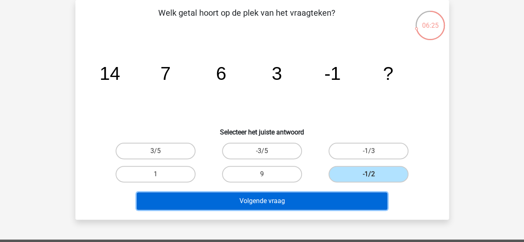
drag, startPoint x: 327, startPoint y: 199, endPoint x: 321, endPoint y: 200, distance: 5.4
click at [321, 200] on button "Volgende vraag" at bounding box center [262, 201] width 251 height 17
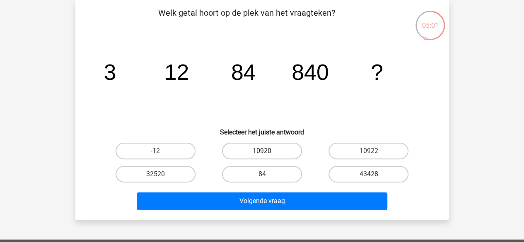
click at [257, 152] on label "10920" at bounding box center [262, 151] width 80 height 17
click at [262, 152] on input "10920" at bounding box center [264, 153] width 5 height 5
radio input "true"
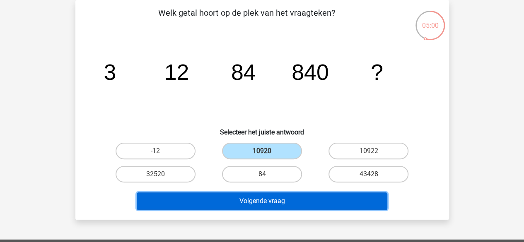
click at [267, 198] on button "Volgende vraag" at bounding box center [262, 201] width 251 height 17
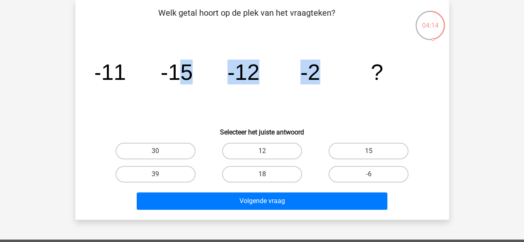
drag, startPoint x: 326, startPoint y: 94, endPoint x: 178, endPoint y: 69, distance: 150.8
click at [178, 69] on icon "image/svg+xml -11 -15 -12 -2 ?" at bounding box center [262, 80] width 334 height 84
drag, startPoint x: 128, startPoint y: 58, endPoint x: 406, endPoint y: 85, distance: 280.1
click at [406, 85] on icon "image/svg+xml -11 -15 -12 -2 ?" at bounding box center [262, 80] width 334 height 84
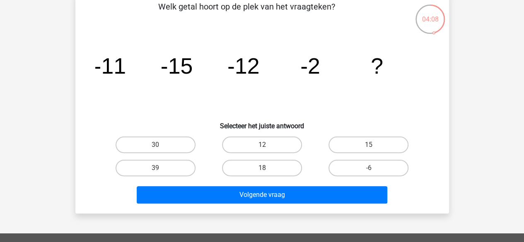
scroll to position [45, 0]
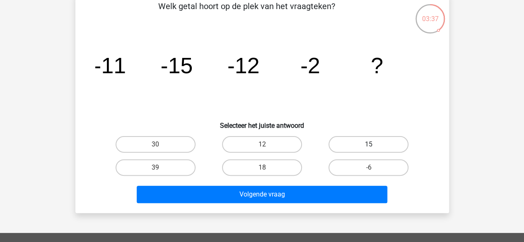
click at [368, 145] on label "15" at bounding box center [368, 144] width 80 height 17
click at [369, 145] on input "15" at bounding box center [371, 147] width 5 height 5
radio input "true"
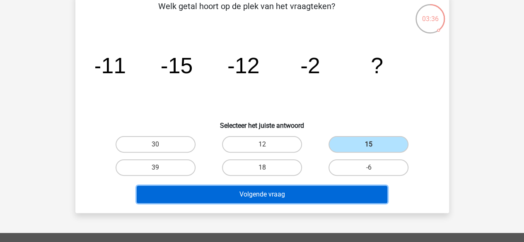
click at [331, 194] on button "Volgende vraag" at bounding box center [262, 194] width 251 height 17
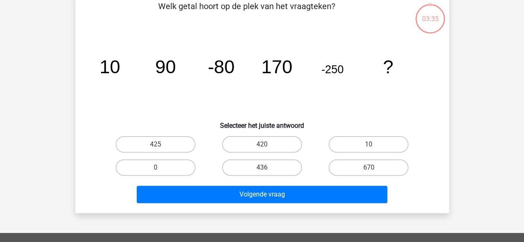
scroll to position [38, 0]
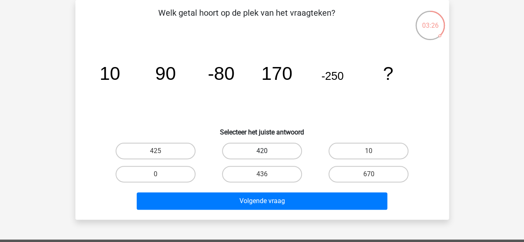
click at [269, 159] on label "420" at bounding box center [262, 151] width 80 height 17
click at [267, 157] on input "420" at bounding box center [264, 153] width 5 height 5
radio input "true"
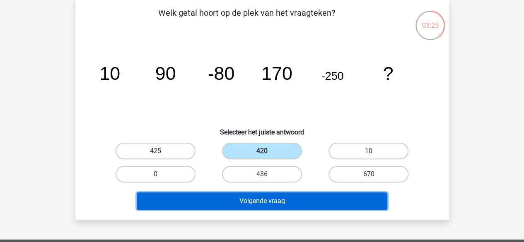
click at [266, 202] on button "Volgende vraag" at bounding box center [262, 201] width 251 height 17
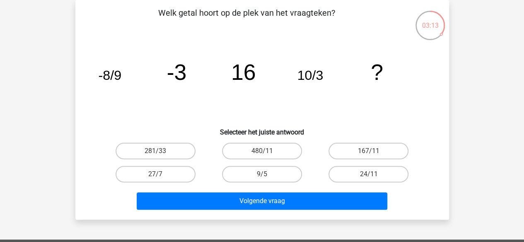
click at [109, 75] on tspan "-8/9" at bounding box center [109, 75] width 23 height 15
click at [101, 76] on tspan "-8/9" at bounding box center [109, 75] width 23 height 15
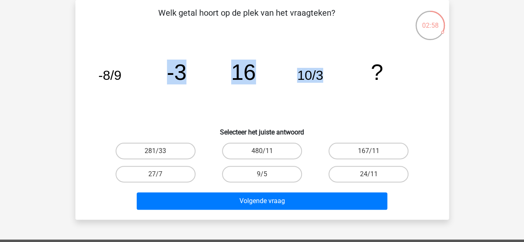
drag, startPoint x: 140, startPoint y: 92, endPoint x: 324, endPoint y: 87, distance: 183.6
click at [324, 87] on icon "image/svg+xml -8/9 -3 16 10/3 ?" at bounding box center [262, 80] width 334 height 84
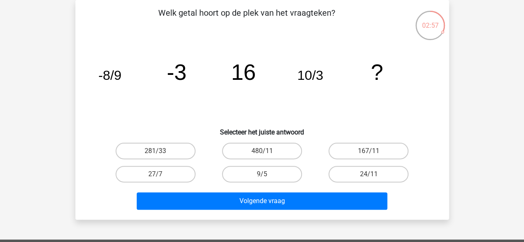
click at [267, 160] on div "480/11" at bounding box center [262, 151] width 106 height 23
click at [263, 164] on div "9/5" at bounding box center [262, 174] width 106 height 23
click at [263, 170] on label "9/5" at bounding box center [262, 174] width 80 height 17
click at [263, 174] on input "9/5" at bounding box center [264, 176] width 5 height 5
radio input "true"
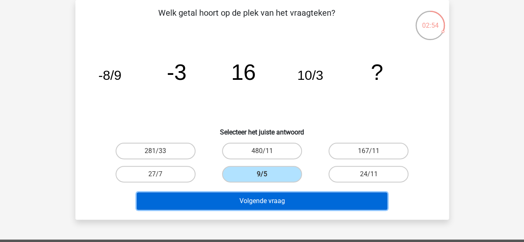
click at [244, 198] on button "Volgende vraag" at bounding box center [262, 201] width 251 height 17
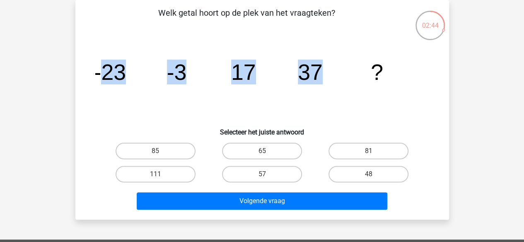
drag, startPoint x: 104, startPoint y: 67, endPoint x: 323, endPoint y: 73, distance: 218.4
click at [323, 73] on icon "image/svg+xml -23 -3 17 37 ?" at bounding box center [262, 80] width 334 height 84
click at [259, 175] on label "57" at bounding box center [262, 174] width 80 height 17
click at [262, 175] on input "57" at bounding box center [264, 176] width 5 height 5
radio input "true"
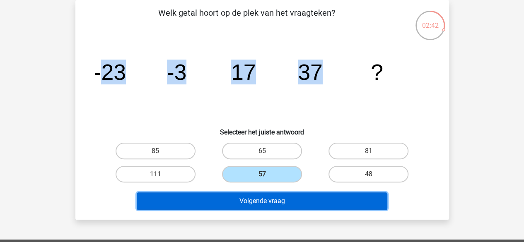
click at [250, 204] on button "Volgende vraag" at bounding box center [262, 201] width 251 height 17
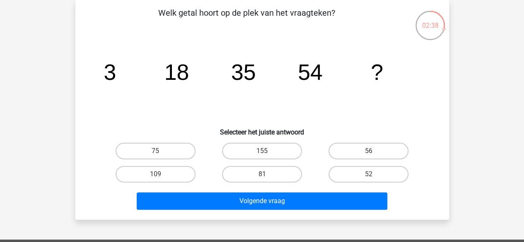
drag, startPoint x: 113, startPoint y: 73, endPoint x: 183, endPoint y: 72, distance: 70.4
click at [183, 72] on g "3 18 35 54 ?" at bounding box center [244, 72] width 280 height 25
click at [116, 72] on tspan "18" at bounding box center [110, 72] width 12 height 25
click at [175, 147] on label "75" at bounding box center [156, 151] width 80 height 17
click at [161, 151] on input "75" at bounding box center [157, 153] width 5 height 5
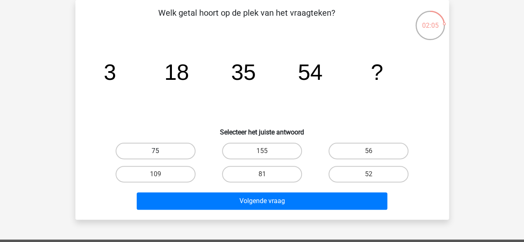
radio input "true"
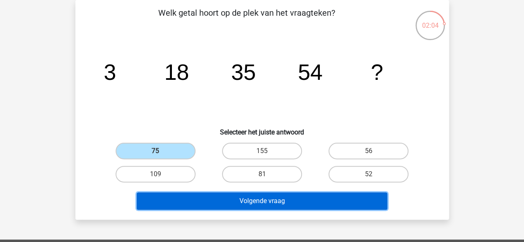
click at [202, 203] on button "Volgende vraag" at bounding box center [262, 201] width 251 height 17
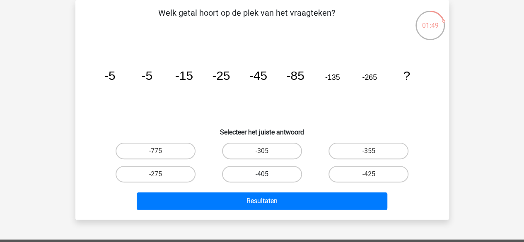
click at [258, 174] on label "-405" at bounding box center [262, 174] width 80 height 17
click at [262, 174] on input "-405" at bounding box center [264, 176] width 5 height 5
radio input "true"
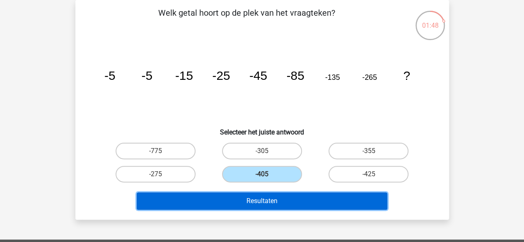
click at [244, 200] on button "Resultaten" at bounding box center [262, 201] width 251 height 17
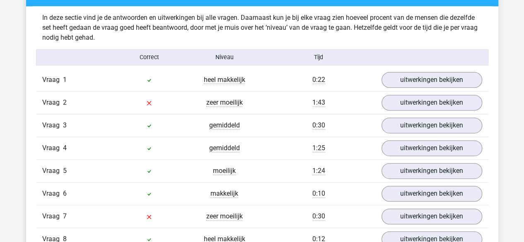
scroll to position [500, 0]
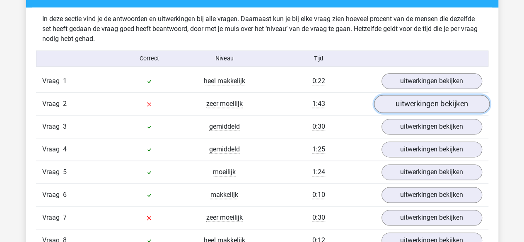
click at [440, 95] on link "uitwerkingen bekijken" at bounding box center [432, 104] width 116 height 18
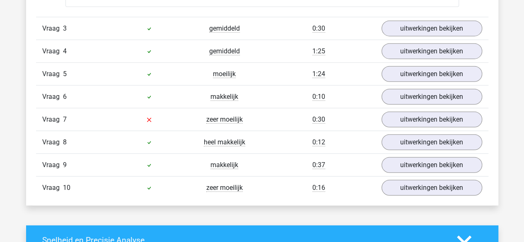
scroll to position [1022, 0]
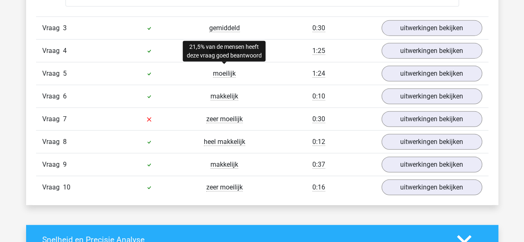
click at [229, 115] on span "zeer moeilijk" at bounding box center [224, 119] width 36 height 8
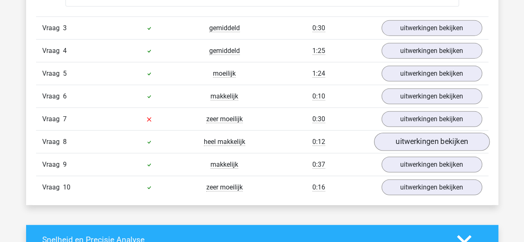
scroll to position [1069, 0]
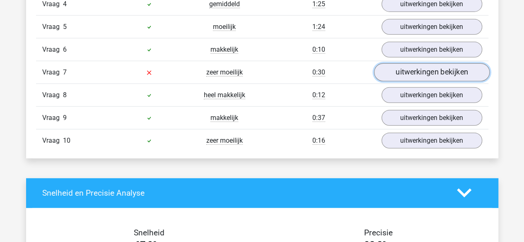
click at [416, 68] on link "uitwerkingen bekijken" at bounding box center [432, 72] width 116 height 18
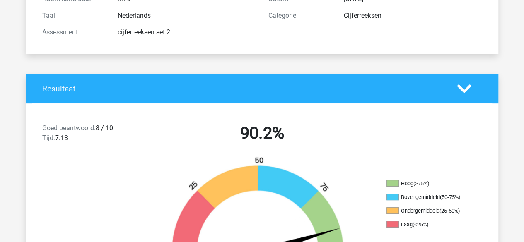
scroll to position [0, 0]
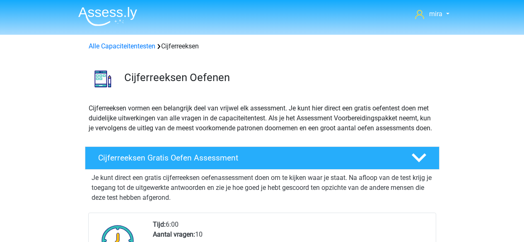
scroll to position [328, 0]
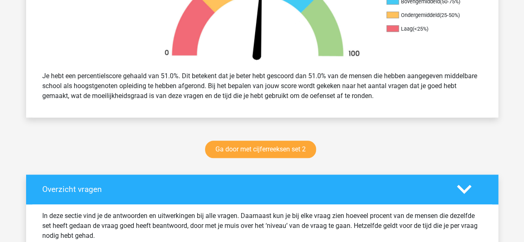
scroll to position [301, 0]
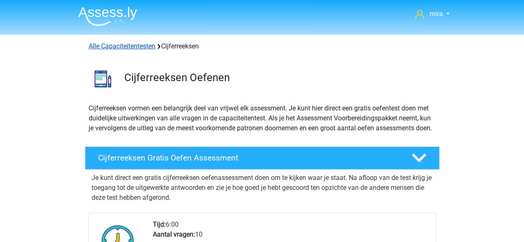
click at [122, 45] on link "Alle Capaciteitentesten" at bounding box center [122, 46] width 67 height 8
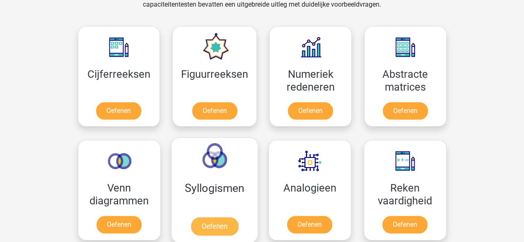
scroll to position [363, 0]
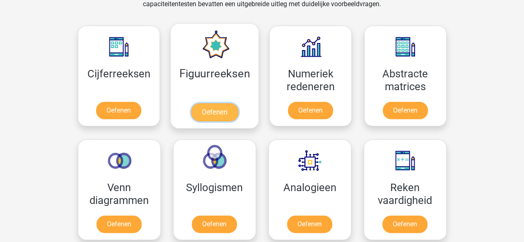
click at [225, 103] on link "Oefenen" at bounding box center [214, 112] width 47 height 18
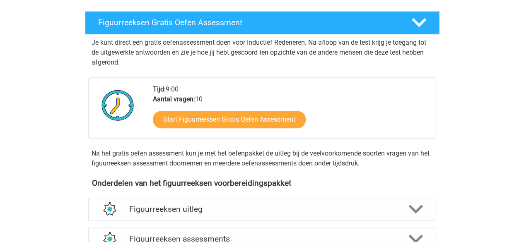
scroll to position [137, 0]
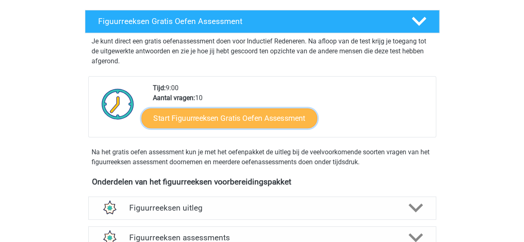
click at [232, 119] on link "Start Figuurreeksen Gratis Oefen Assessment" at bounding box center [229, 118] width 176 height 20
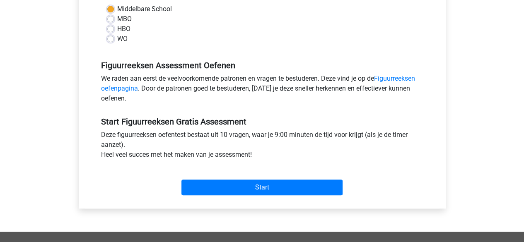
scroll to position [204, 0]
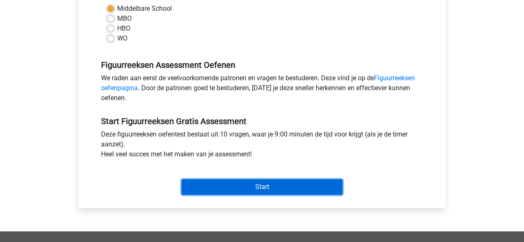
click at [319, 180] on input "Start" at bounding box center [261, 187] width 161 height 16
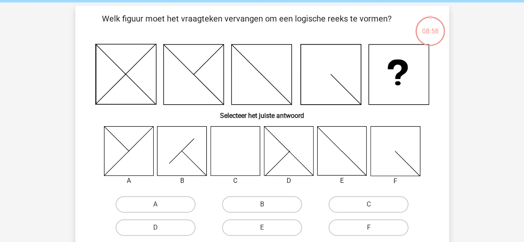
scroll to position [33, 0]
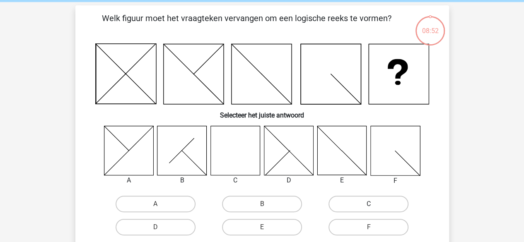
click at [363, 206] on label "C" at bounding box center [368, 204] width 80 height 17
click at [369, 206] on input "C" at bounding box center [371, 206] width 5 height 5
radio input "true"
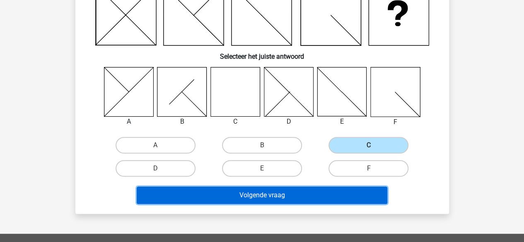
click at [344, 189] on button "Volgende vraag" at bounding box center [262, 195] width 251 height 17
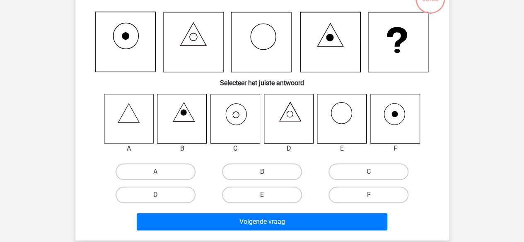
scroll to position [38, 0]
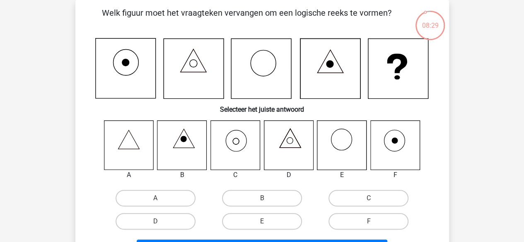
click at [369, 199] on input "C" at bounding box center [371, 200] width 5 height 5
radio input "true"
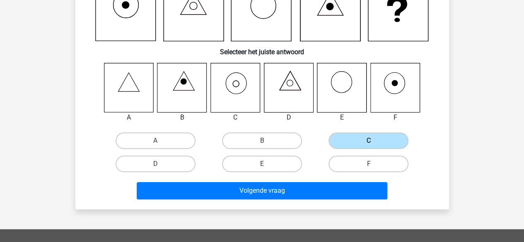
scroll to position [96, 0]
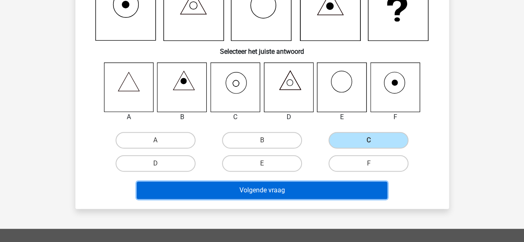
click at [348, 186] on button "Volgende vraag" at bounding box center [262, 190] width 251 height 17
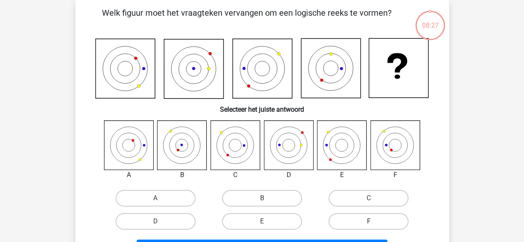
scroll to position [38, 0]
click at [136, 74] on icon at bounding box center [125, 69] width 60 height 60
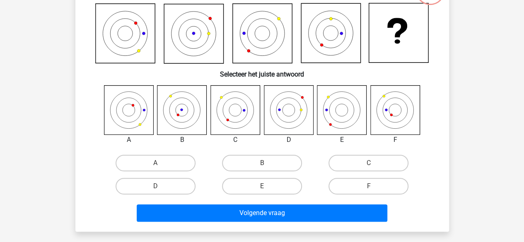
scroll to position [69, 0]
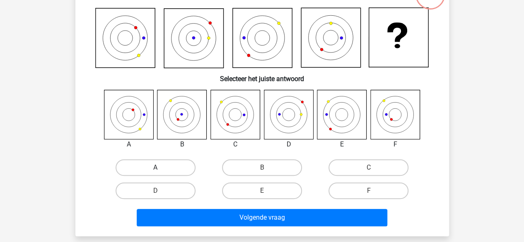
click at [171, 169] on label "A" at bounding box center [156, 167] width 80 height 17
click at [161, 169] on input "A" at bounding box center [157, 170] width 5 height 5
radio input "true"
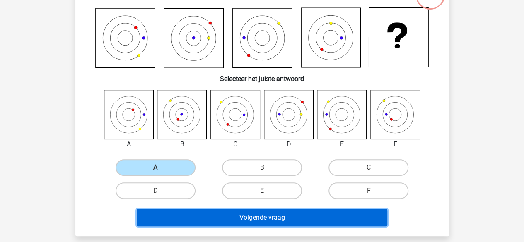
click at [186, 212] on button "Volgende vraag" at bounding box center [262, 217] width 251 height 17
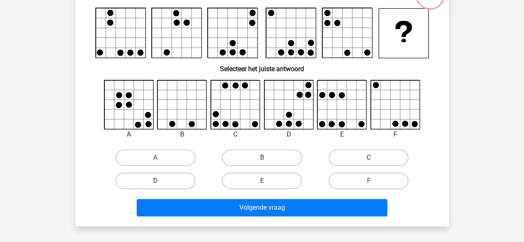
scroll to position [38, 0]
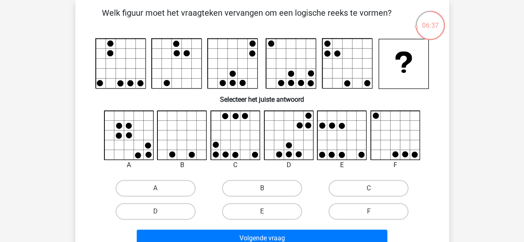
click at [113, 49] on rect at bounding box center [121, 64] width 50 height 50
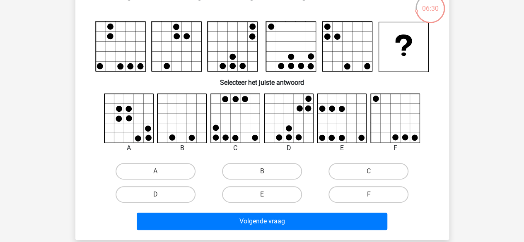
scroll to position [55, 0]
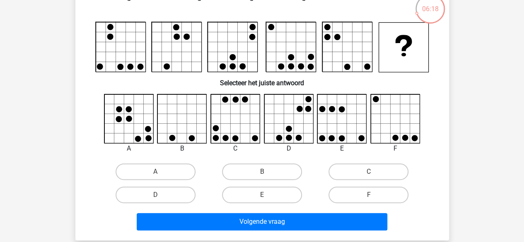
click at [128, 50] on rect at bounding box center [121, 47] width 50 height 50
drag, startPoint x: 93, startPoint y: 65, endPoint x: 140, endPoint y: 65, distance: 47.2
click at [140, 65] on div at bounding box center [262, 47] width 347 height 51
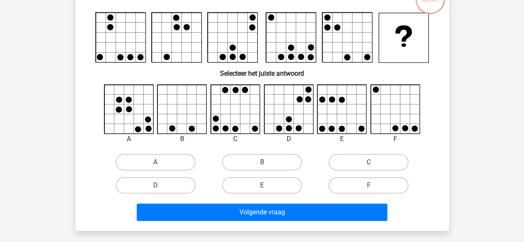
scroll to position [65, 0]
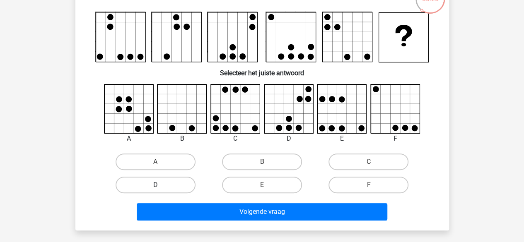
click at [181, 186] on label "D" at bounding box center [156, 185] width 80 height 17
click at [161, 186] on input "D" at bounding box center [157, 187] width 5 height 5
radio input "true"
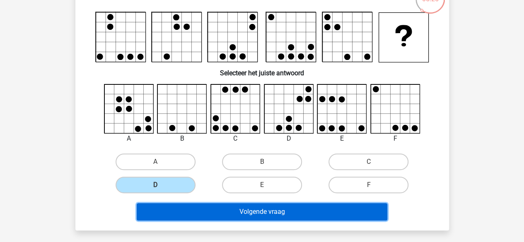
click at [193, 212] on button "Volgende vraag" at bounding box center [262, 211] width 251 height 17
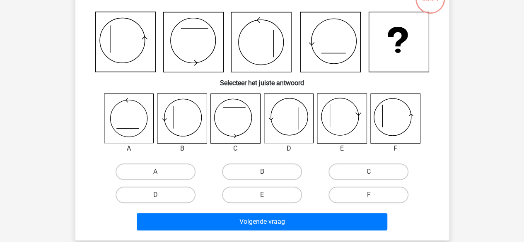
scroll to position [38, 0]
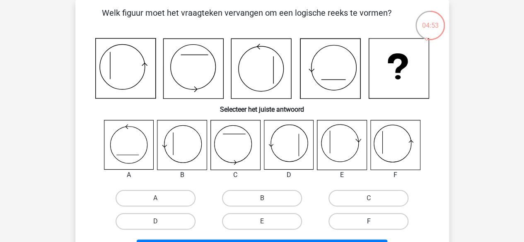
click at [366, 227] on label "F" at bounding box center [368, 221] width 80 height 17
click at [369, 227] on input "F" at bounding box center [371, 224] width 5 height 5
radio input "true"
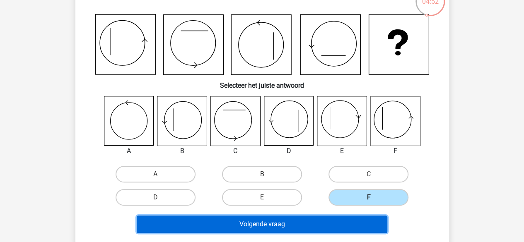
click at [366, 227] on button "Volgende vraag" at bounding box center [262, 224] width 251 height 17
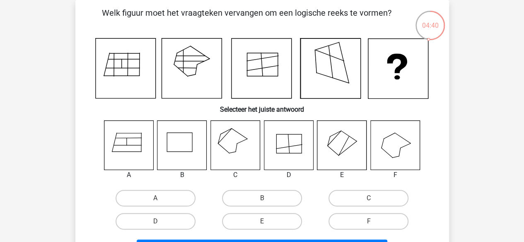
click at [132, 60] on icon at bounding box center [125, 69] width 60 height 60
click at [363, 200] on label "C" at bounding box center [368, 198] width 80 height 17
click at [369, 200] on input "C" at bounding box center [371, 200] width 5 height 5
radio input "true"
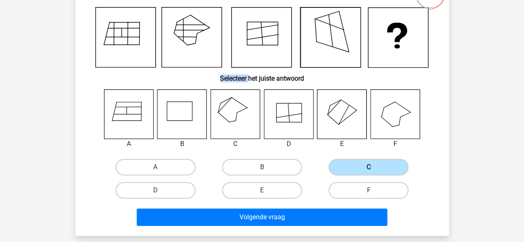
scroll to position [70, 0]
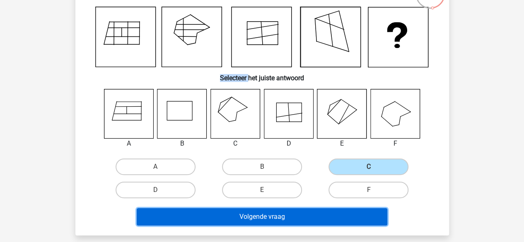
click at [331, 222] on button "Volgende vraag" at bounding box center [262, 216] width 251 height 17
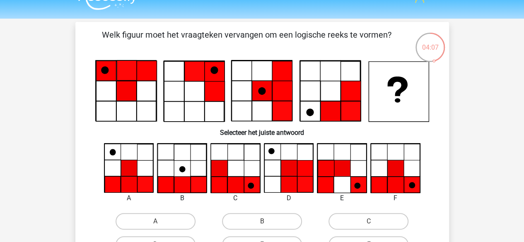
scroll to position [16, 0]
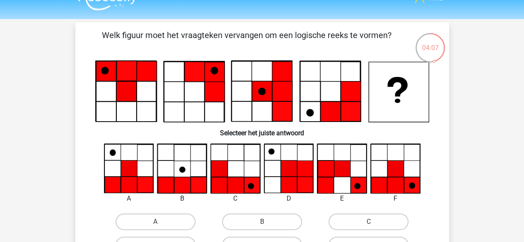
click at [265, 70] on icon at bounding box center [261, 91] width 60 height 60
drag, startPoint x: 265, startPoint y: 70, endPoint x: 258, endPoint y: 73, distance: 8.0
click at [258, 73] on icon at bounding box center [261, 91] width 60 height 60
click at [380, 172] on icon at bounding box center [395, 169] width 49 height 49
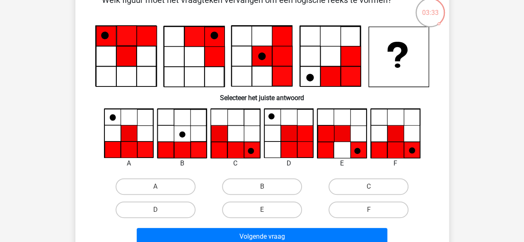
scroll to position [51, 0]
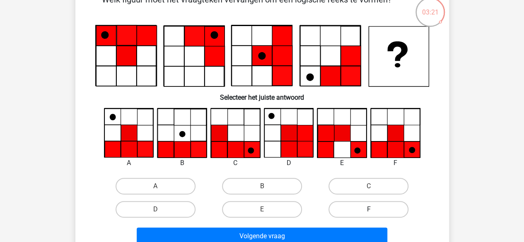
click at [349, 206] on label "F" at bounding box center [368, 209] width 80 height 17
click at [369, 210] on input "F" at bounding box center [371, 212] width 5 height 5
radio input "true"
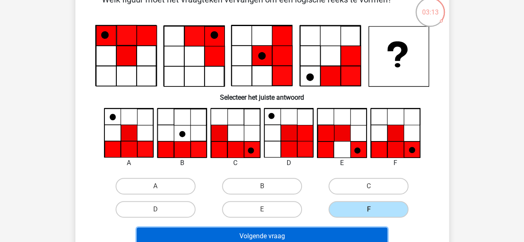
drag, startPoint x: 336, startPoint y: 236, endPoint x: 389, endPoint y: 122, distance: 125.8
click at [389, 122] on div "Welk figuur moet het vraagteken vervangen om een logische reeks te vormen? Sele…" at bounding box center [262, 120] width 367 height 255
click at [332, 231] on button "Volgende vraag" at bounding box center [262, 236] width 251 height 17
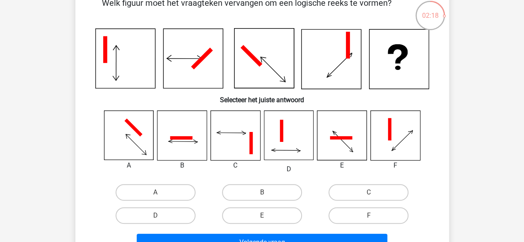
scroll to position [50, 0]
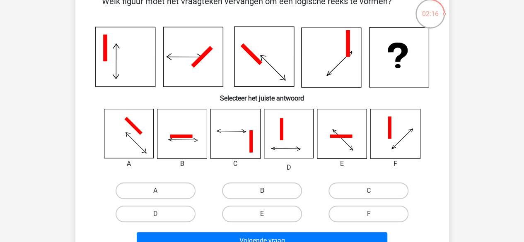
click at [251, 188] on label "B" at bounding box center [262, 191] width 80 height 17
click at [262, 191] on input "B" at bounding box center [264, 193] width 5 height 5
radio input "true"
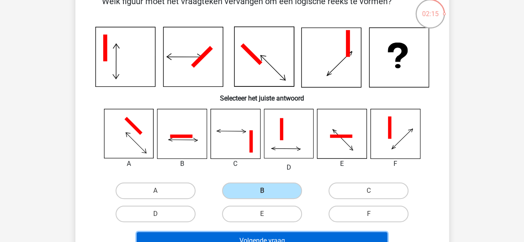
click at [221, 239] on button "Volgende vraag" at bounding box center [262, 240] width 251 height 17
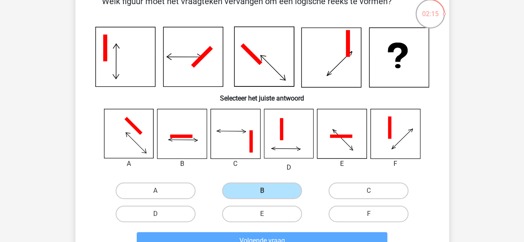
scroll to position [38, 0]
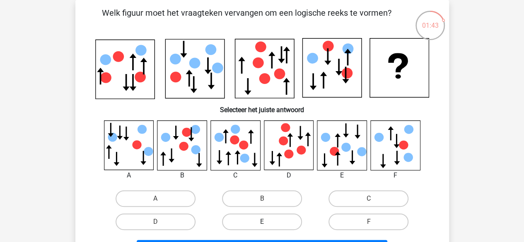
click at [263, 219] on label "E" at bounding box center [262, 222] width 80 height 17
click at [263, 222] on input "E" at bounding box center [264, 224] width 5 height 5
radio input "true"
click at [263, 219] on label "E" at bounding box center [262, 222] width 80 height 17
click at [263, 222] on input "E" at bounding box center [264, 224] width 5 height 5
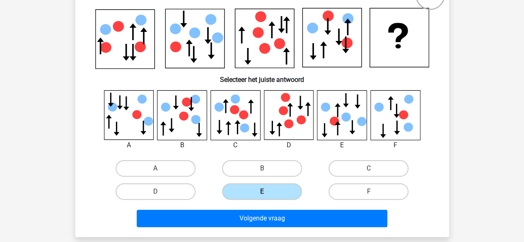
scroll to position [71, 0]
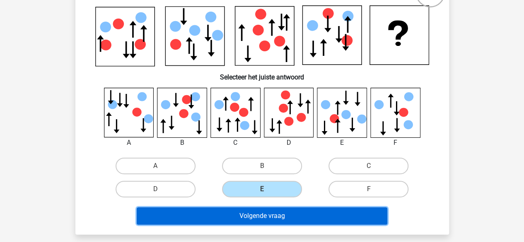
click at [261, 219] on button "Volgende vraag" at bounding box center [262, 216] width 251 height 17
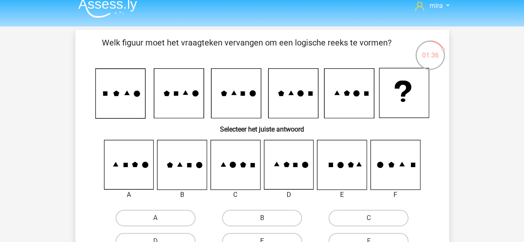
scroll to position [9, 0]
drag, startPoint x: 109, startPoint y: 93, endPoint x: 117, endPoint y: 95, distance: 8.9
click at [117, 95] on icon at bounding box center [262, 93] width 334 height 51
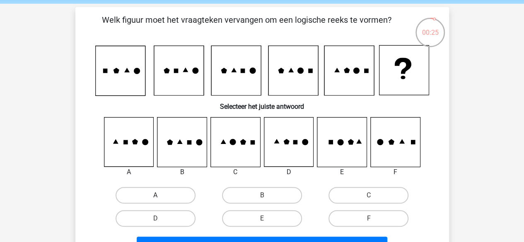
scroll to position [32, 0]
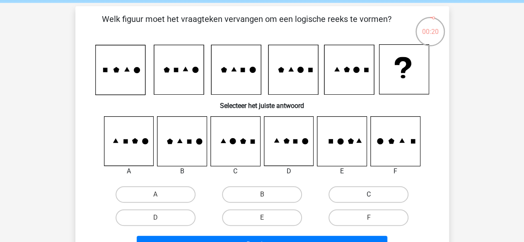
click at [349, 192] on label "C" at bounding box center [368, 194] width 80 height 17
click at [369, 195] on input "C" at bounding box center [371, 197] width 5 height 5
radio input "true"
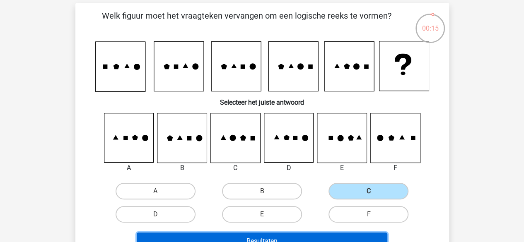
click at [234, 241] on button "Resultaten" at bounding box center [262, 241] width 251 height 17
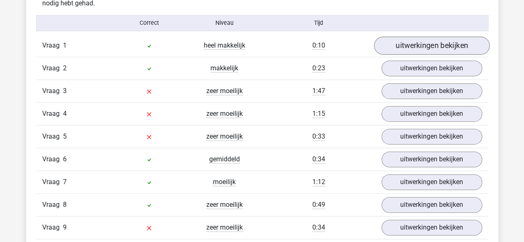
scroll to position [527, 0]
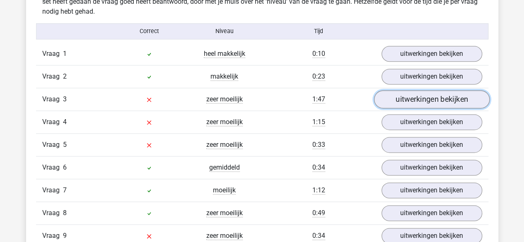
click at [396, 94] on link "uitwerkingen bekijken" at bounding box center [432, 99] width 116 height 18
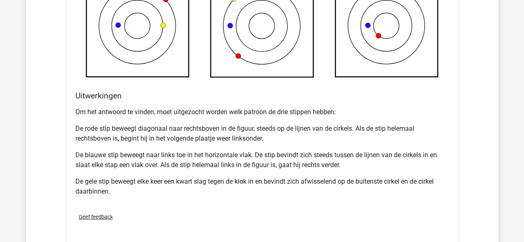
scroll to position [924, 0]
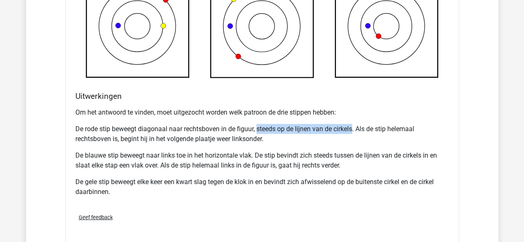
drag, startPoint x: 258, startPoint y: 128, endPoint x: 353, endPoint y: 132, distance: 94.5
click at [353, 132] on p "De rode stip beweegt diagonaal naar rechtsboven in de figuur, steeds op de lijn…" at bounding box center [262, 134] width 374 height 20
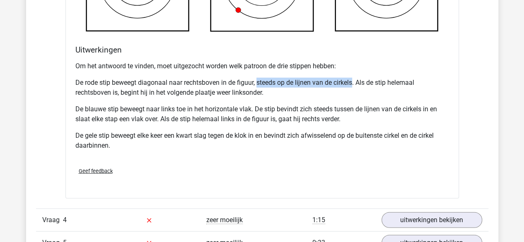
scroll to position [970, 0]
click at [258, 124] on div "Om het antwoord te vinden, moet uitgezocht worden welk patroon de drie stippen …" at bounding box center [262, 109] width 374 height 103
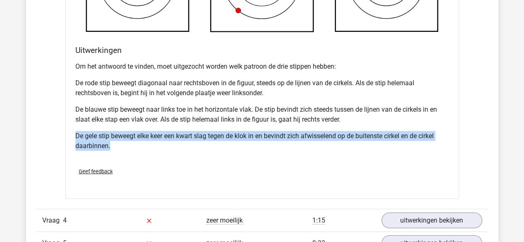
click at [258, 124] on div "Om het antwoord te vinden, moet uitgezocht worden welk patroon de drie stippen …" at bounding box center [262, 109] width 374 height 103
click at [250, 141] on p "De gele stip beweegt elke keer een kwart slag tegen de klok in en bevindt zich …" at bounding box center [262, 141] width 374 height 20
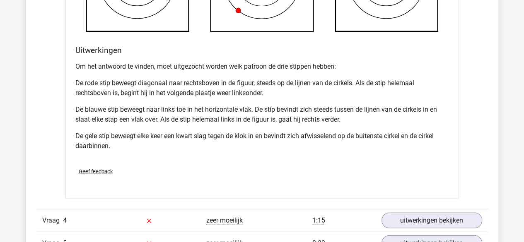
click at [250, 141] on p "De gele stip beweegt elke keer een kwart slag tegen de klok in en bevindt zich …" at bounding box center [262, 141] width 374 height 20
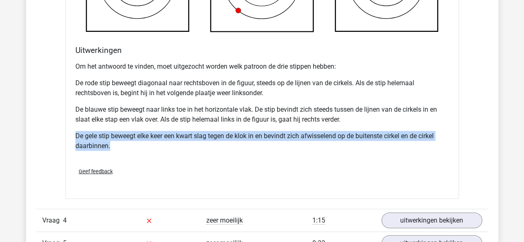
click at [250, 141] on p "De gele stip beweegt elke keer een kwart slag tegen de klok in en bevindt zich …" at bounding box center [262, 141] width 374 height 20
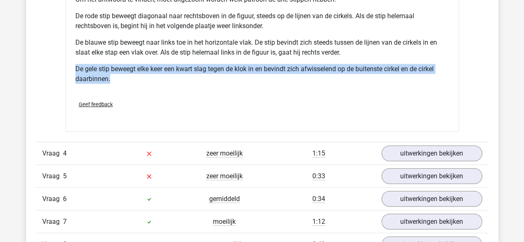
scroll to position [1039, 0]
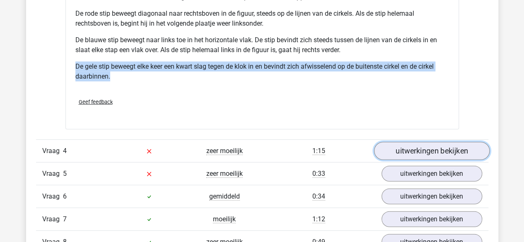
click at [429, 150] on link "uitwerkingen bekijken" at bounding box center [432, 151] width 116 height 18
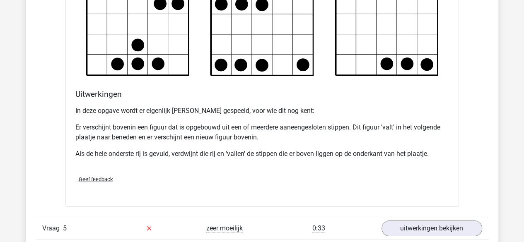
scroll to position [1479, 0]
click at [186, 109] on p "In deze opgave wordt er eigenlijk Tetris gespeeld, voor wie dit nog kent:" at bounding box center [262, 111] width 374 height 10
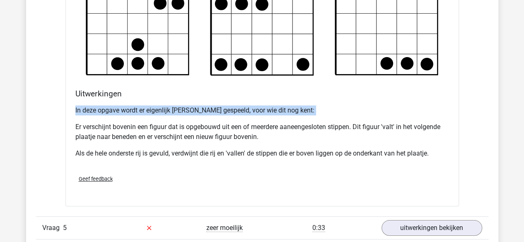
click at [186, 109] on p "In deze opgave wordt er eigenlijk Tetris gespeeld, voor wie dit nog kent:" at bounding box center [262, 111] width 374 height 10
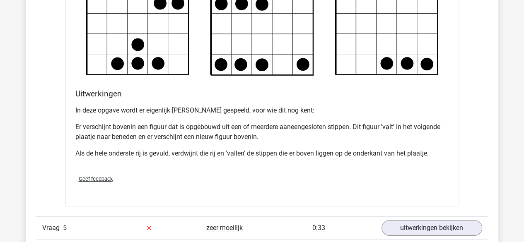
click at [187, 114] on div "In deze opgave wordt er eigenlijk Tetris gespeeld, voor wie dit nog kent: Er ve…" at bounding box center [262, 135] width 374 height 66
click at [192, 106] on p "In deze opgave wordt er eigenlijk Tetris gespeeld, voor wie dit nog kent:" at bounding box center [262, 111] width 374 height 10
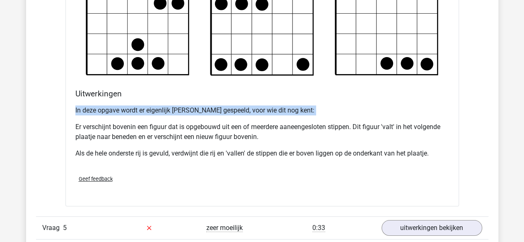
click at [192, 106] on p "In deze opgave wordt er eigenlijk Tetris gespeeld, voor wie dit nog kent:" at bounding box center [262, 111] width 374 height 10
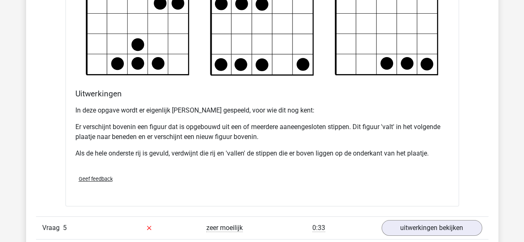
click at [186, 122] on p "Er verschijnt bovenin een figuur dat is opgebouwd uit een of meerdere aaneenges…" at bounding box center [262, 132] width 374 height 20
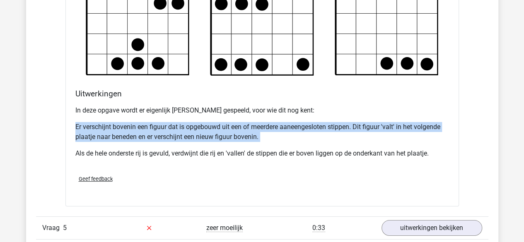
click at [186, 122] on p "Er verschijnt bovenin een figuur dat is opgebouwd uit een of meerdere aaneenges…" at bounding box center [262, 132] width 374 height 20
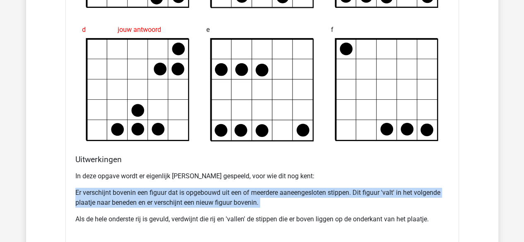
scroll to position [1467, 0]
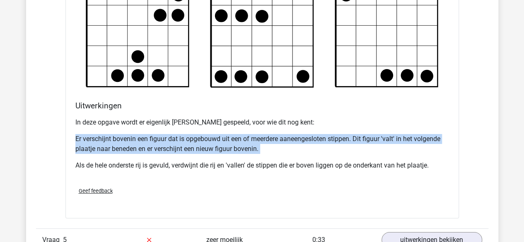
click at [191, 148] on p "Er verschijnt bovenin een figuur dat is opgebouwd uit een of meerdere aaneenges…" at bounding box center [262, 144] width 374 height 20
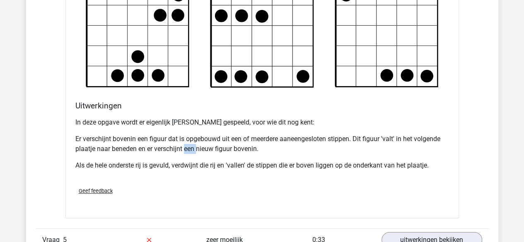
click at [191, 148] on p "Er verschijnt bovenin een figuur dat is opgebouwd uit een of meerdere aaneenges…" at bounding box center [262, 144] width 374 height 20
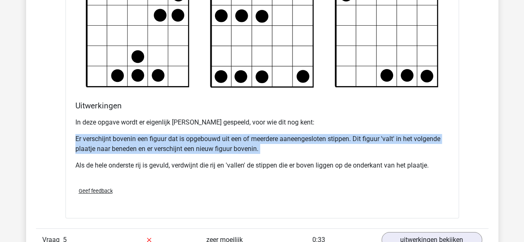
click at [191, 148] on p "Er verschijnt bovenin een figuur dat is opgebouwd uit een of meerdere aaneenges…" at bounding box center [262, 144] width 374 height 20
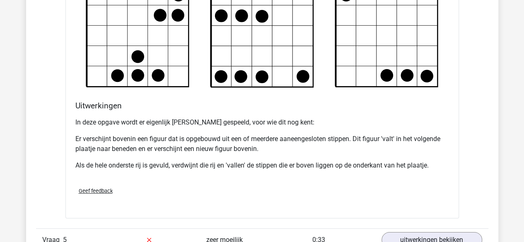
click at [196, 162] on p "Als de hele onderste rij is gevuld, verdwijnt die rij en 'vallen' de stippen di…" at bounding box center [262, 166] width 374 height 10
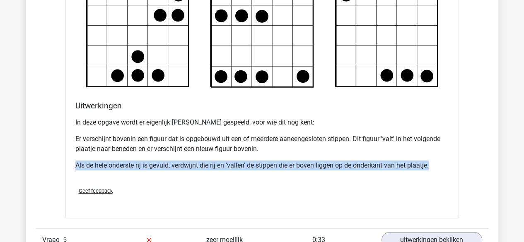
click at [196, 162] on p "Als de hele onderste rij is gevuld, verdwijnt die rij en 'vallen' de stippen di…" at bounding box center [262, 166] width 374 height 10
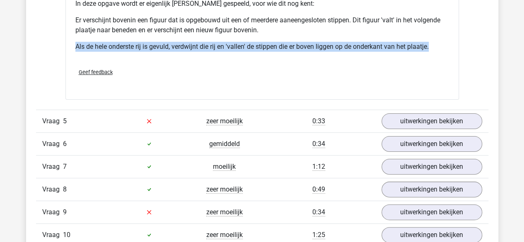
scroll to position [1594, 0]
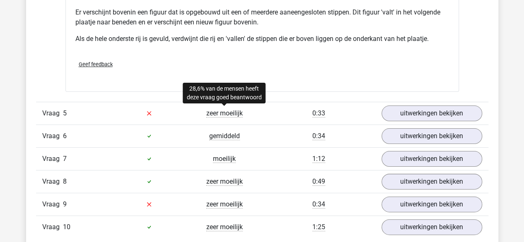
click at [232, 111] on span "zeer moeilijk" at bounding box center [224, 113] width 36 height 8
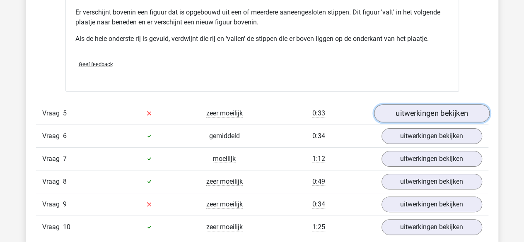
click at [396, 106] on link "uitwerkingen bekijken" at bounding box center [432, 113] width 116 height 18
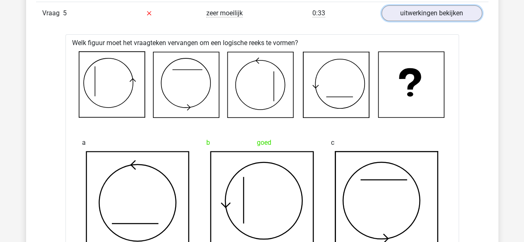
scroll to position [1693, 0]
drag, startPoint x: 189, startPoint y: 103, endPoint x: 195, endPoint y: 101, distance: 6.4
click at [195, 101] on icon at bounding box center [186, 85] width 66 height 66
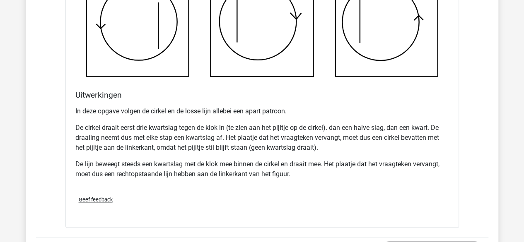
scroll to position [2063, 0]
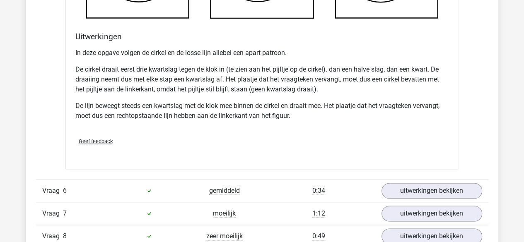
click at [333, 71] on p "De cirkel draait eerst drie kwartslag tegen de klok in (te zien aan het pijltje…" at bounding box center [262, 80] width 374 height 30
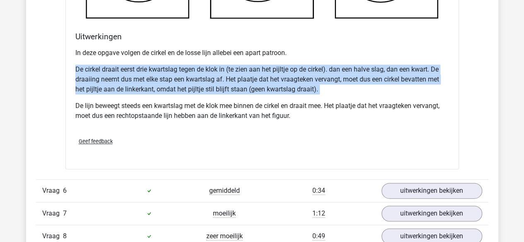
click at [333, 71] on p "De cirkel draait eerst drie kwartslag tegen de klok in (te zien aan het pijltje…" at bounding box center [262, 80] width 374 height 30
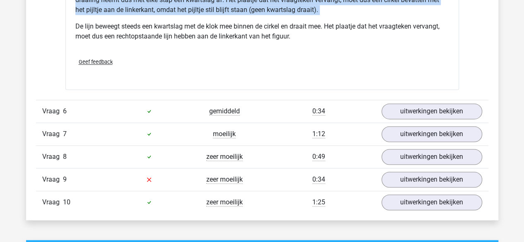
scroll to position [2146, 0]
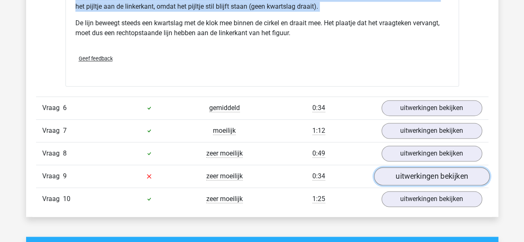
click at [420, 169] on link "uitwerkingen bekijken" at bounding box center [432, 176] width 116 height 18
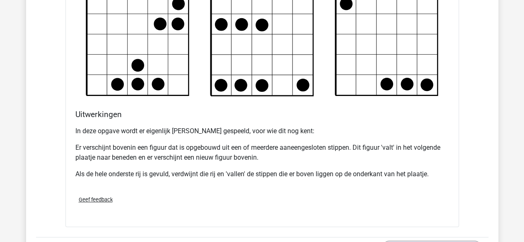
scroll to position [1458, 0]
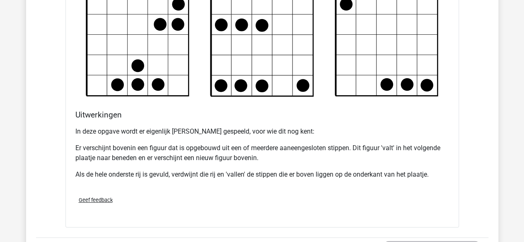
drag, startPoint x: 419, startPoint y: 168, endPoint x: 294, endPoint y: 216, distance: 134.0
click at [294, 216] on div "Verstuur" at bounding box center [262, 217] width 380 height 13
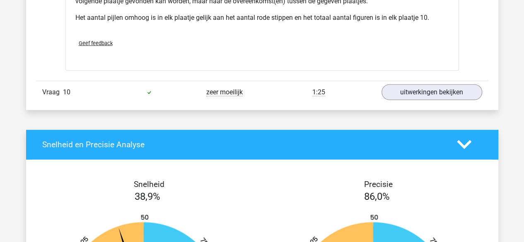
scroll to position [2748, 0]
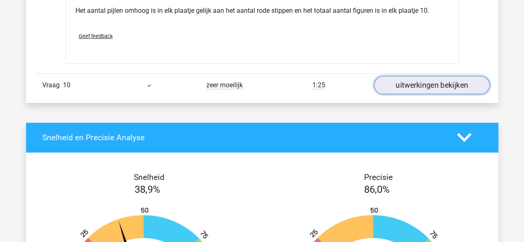
click at [407, 87] on link "uitwerkingen bekijken" at bounding box center [432, 85] width 116 height 18
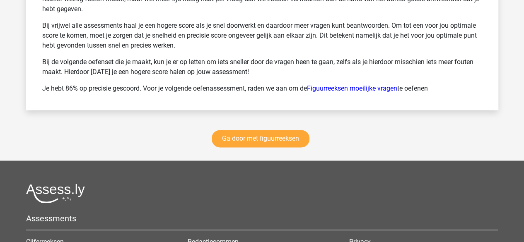
scroll to position [3728, 0]
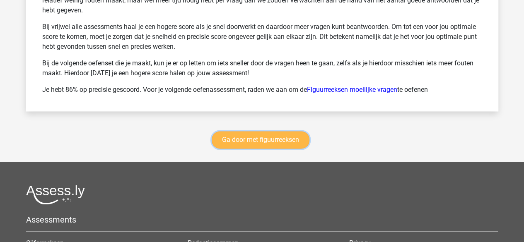
click at [287, 131] on link "Ga door met figuurreeksen" at bounding box center [261, 139] width 98 height 17
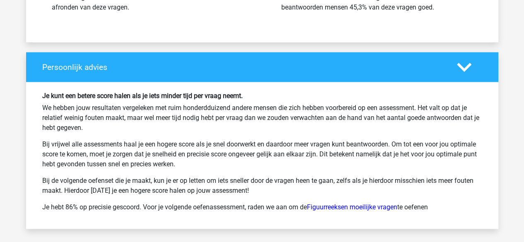
scroll to position [3600, 0]
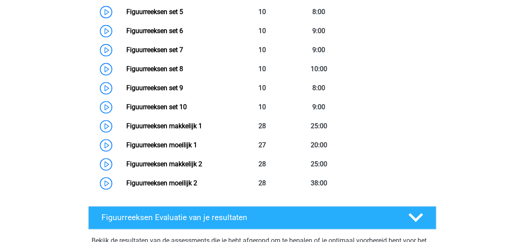
scroll to position [515, 0]
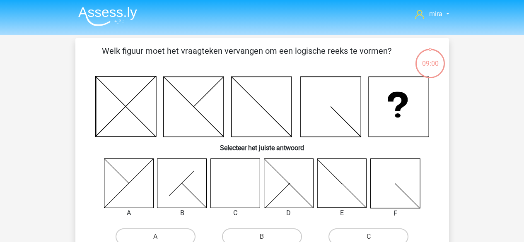
scroll to position [35, 0]
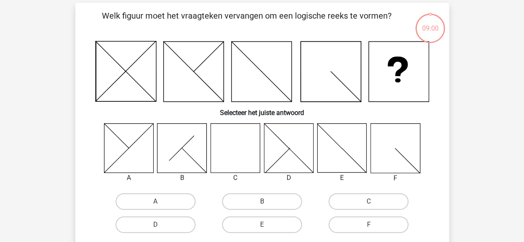
click at [205, 196] on div "B" at bounding box center [156, 201] width 100 height 17
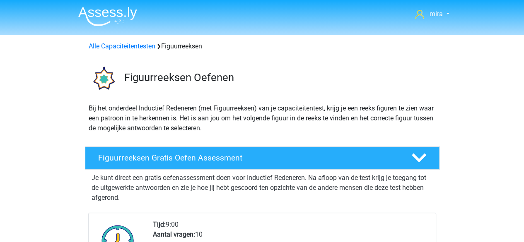
click at [126, 38] on div "Alle Capaciteitentesten Figuurreeksen" at bounding box center [262, 44] width 394 height 13
click at [127, 42] on div "Alle Capaciteitentesten Figuurreeksen" at bounding box center [262, 46] width 354 height 10
click at [130, 49] on link "Alle Capaciteitentesten" at bounding box center [122, 46] width 67 height 8
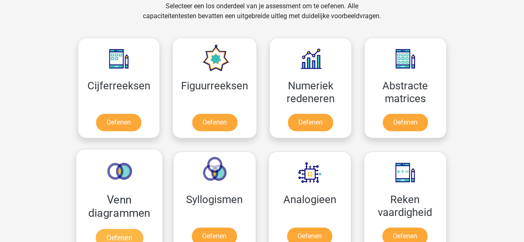
scroll to position [350, 0]
